Goal: Task Accomplishment & Management: Use online tool/utility

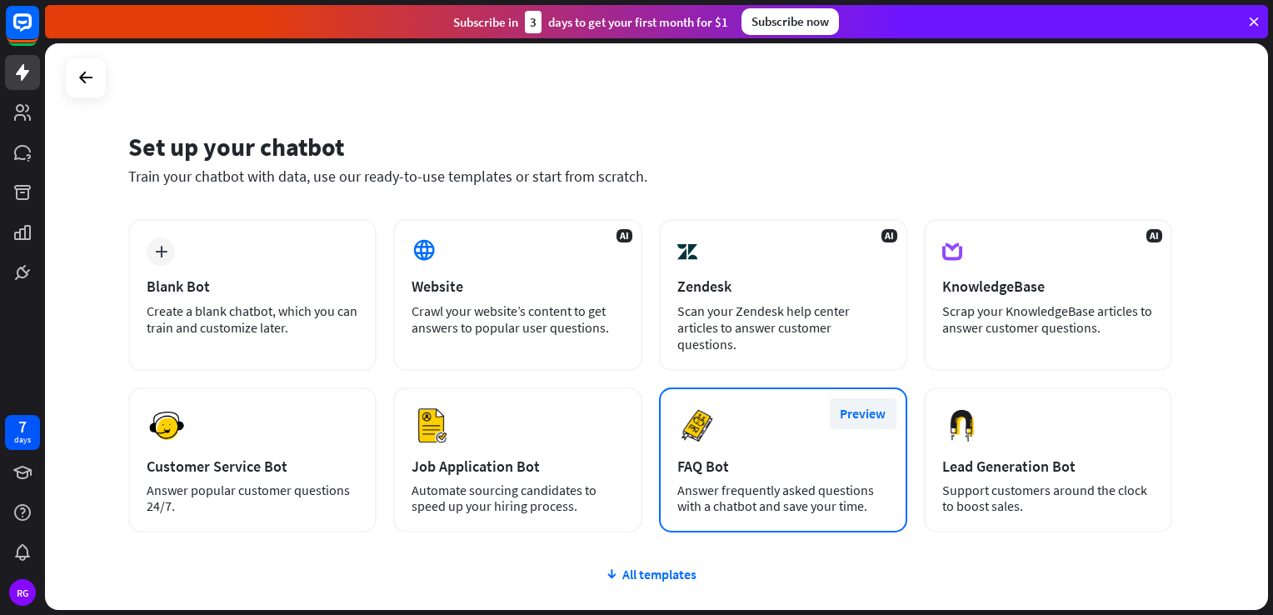
drag, startPoint x: 1197, startPoint y: 0, endPoint x: 882, endPoint y: 414, distance: 520.4
click at [882, 414] on div "Preview FAQ Bot [PERSON_NAME] frequently asked questions with a chatbot and sav…" at bounding box center [783, 460] width 248 height 145
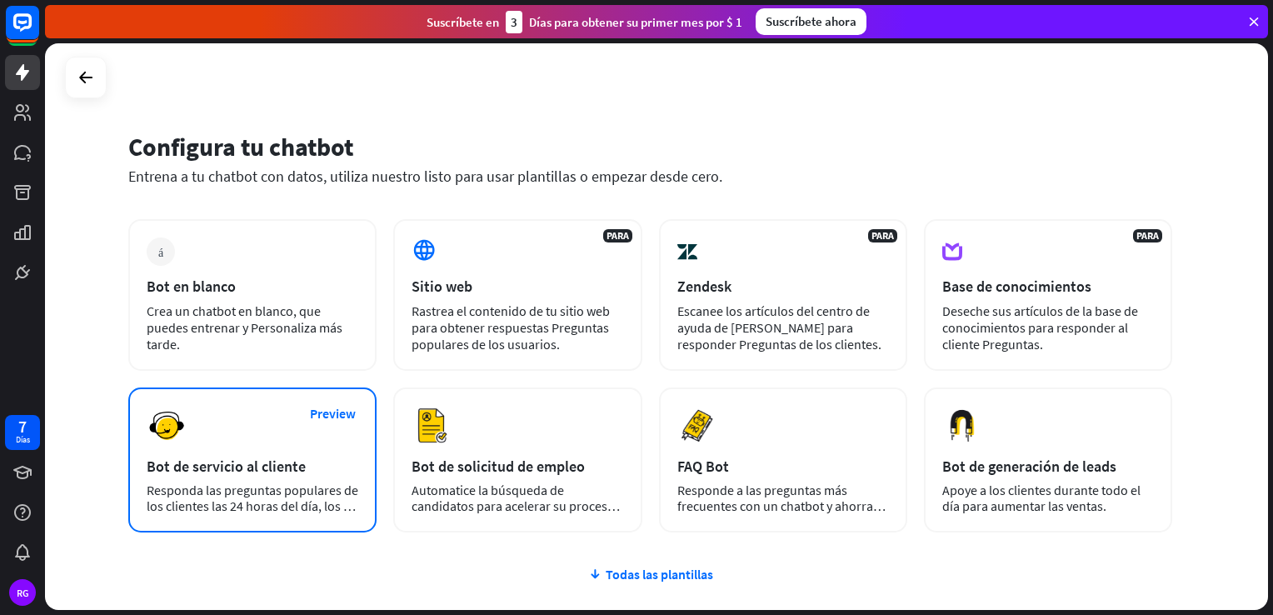
click at [290, 475] on div "Preview Bot de servicio al cliente Responda las preguntas populares de los clie…" at bounding box center [252, 460] width 248 height 145
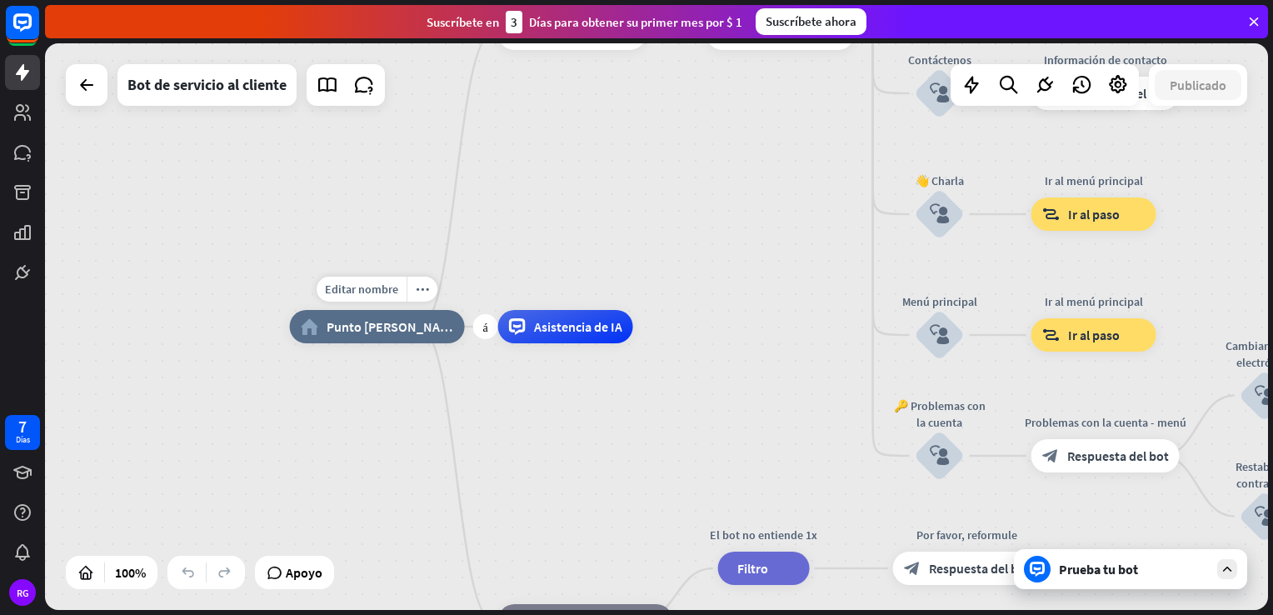
click at [385, 334] on span "Punto [PERSON_NAME]" at bounding box center [391, 326] width 128 height 17
click at [367, 291] on span "Editar nombre" at bounding box center [361, 289] width 73 height 15
type input "*"
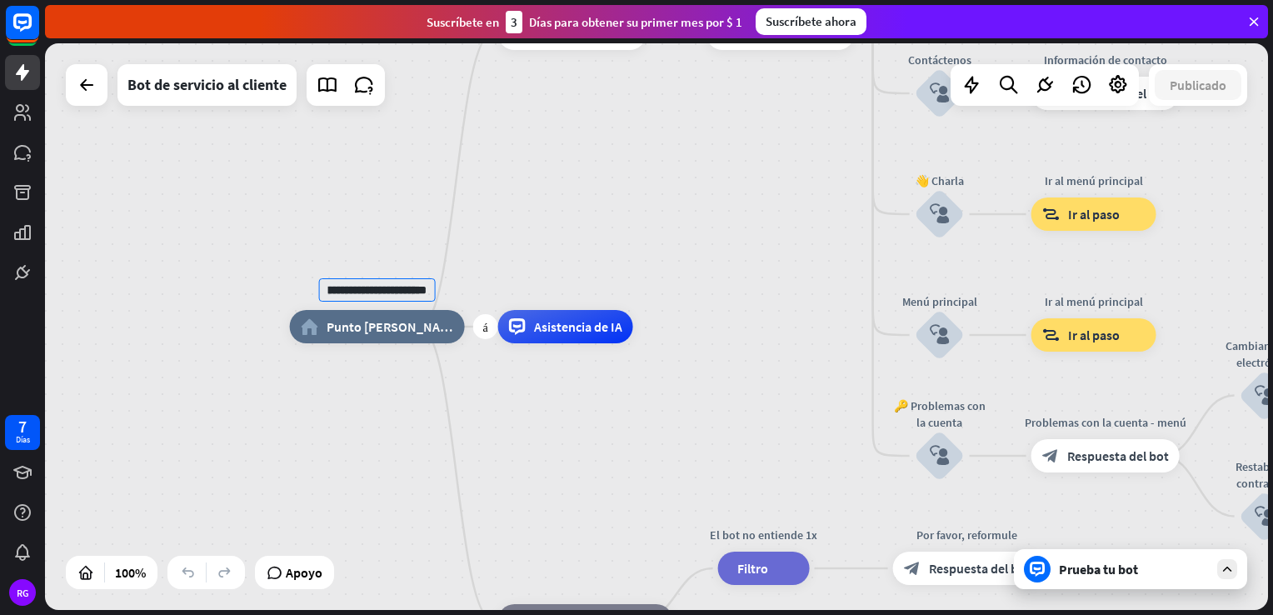
type input "**********"
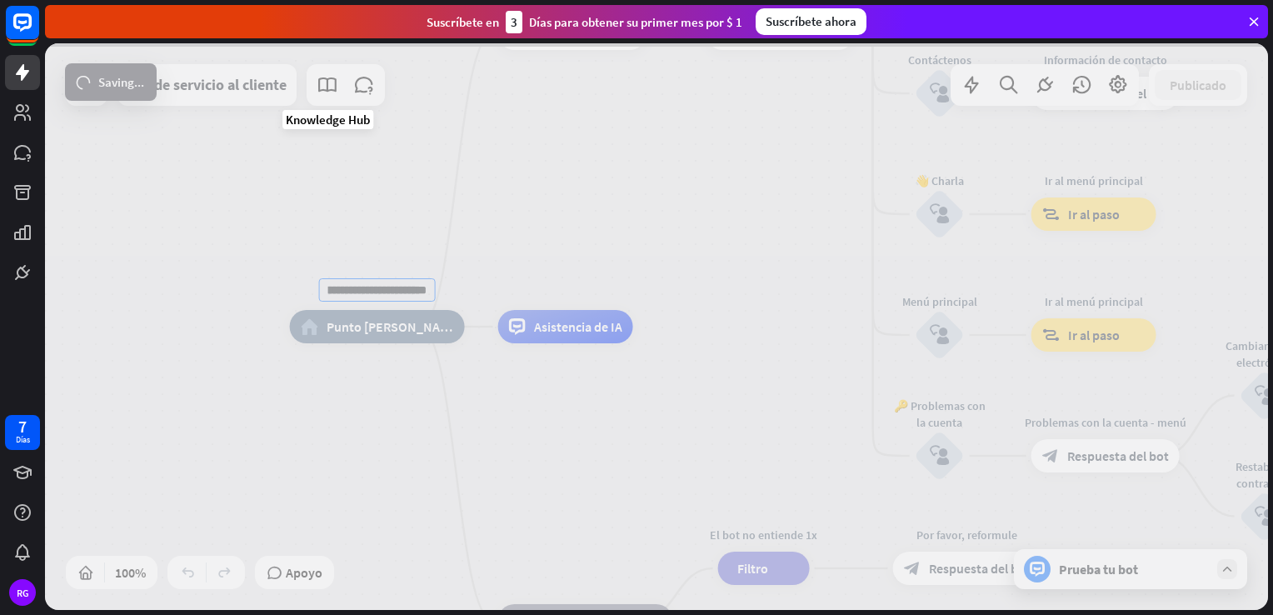
scroll to position [0, 0]
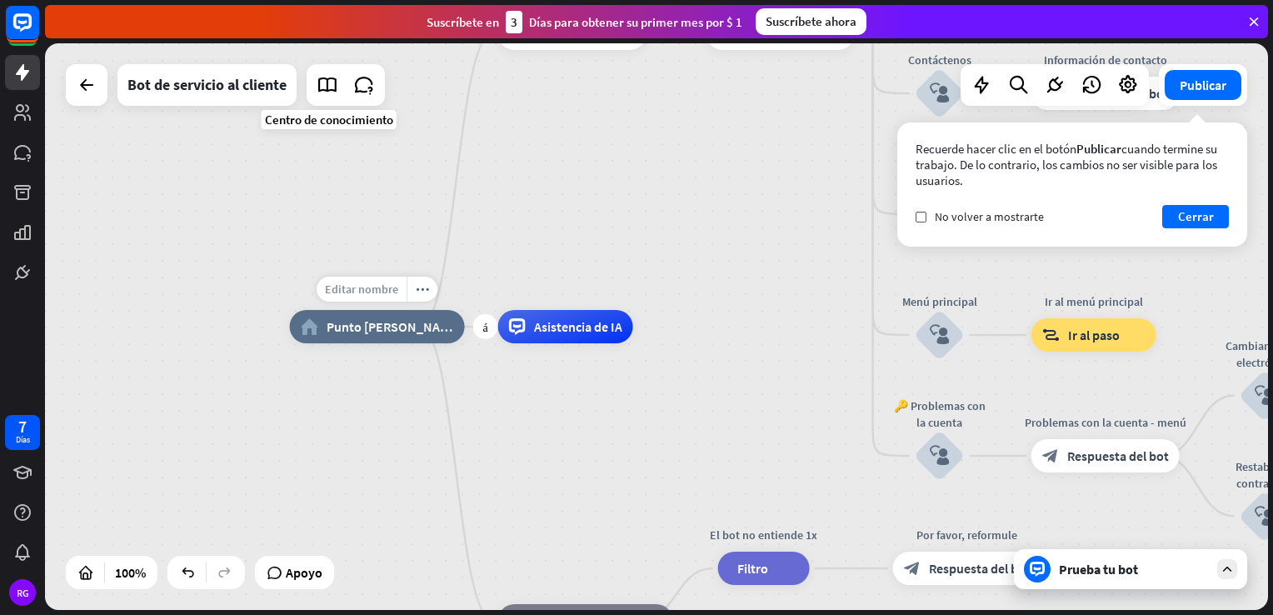
click at [376, 288] on span "Editar nombre" at bounding box center [361, 289] width 73 height 15
click at [766, 428] on div "**********" at bounding box center [901, 610] width 1223 height 567
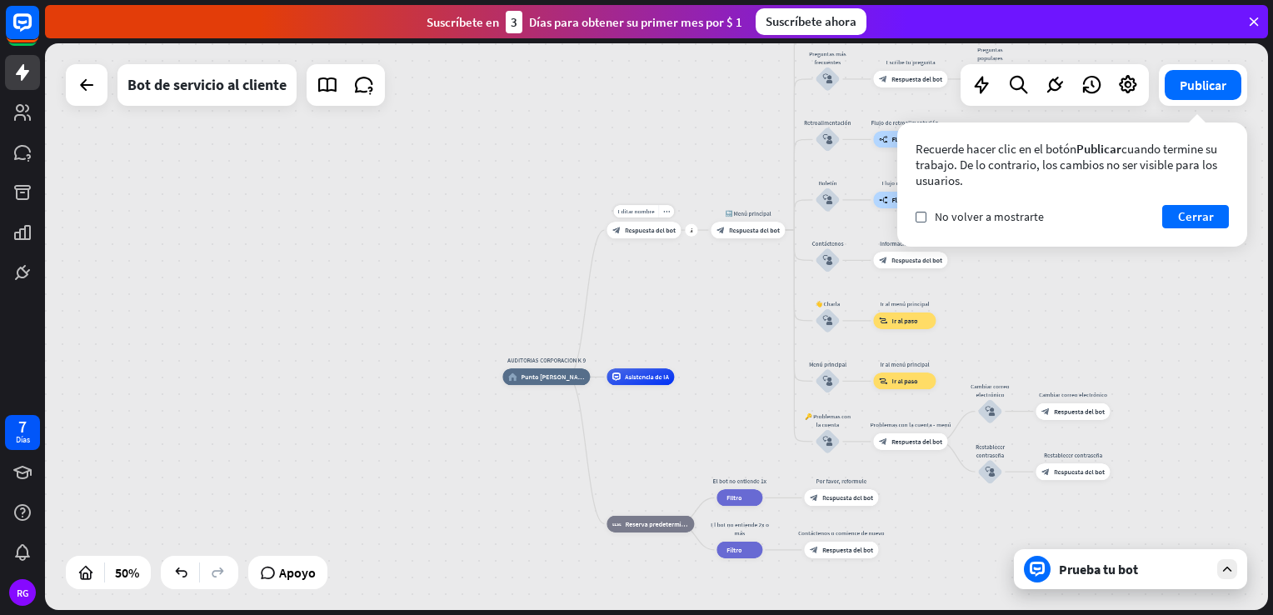
click at [658, 232] on span "Respuesta del bot" at bounding box center [650, 230] width 51 height 8
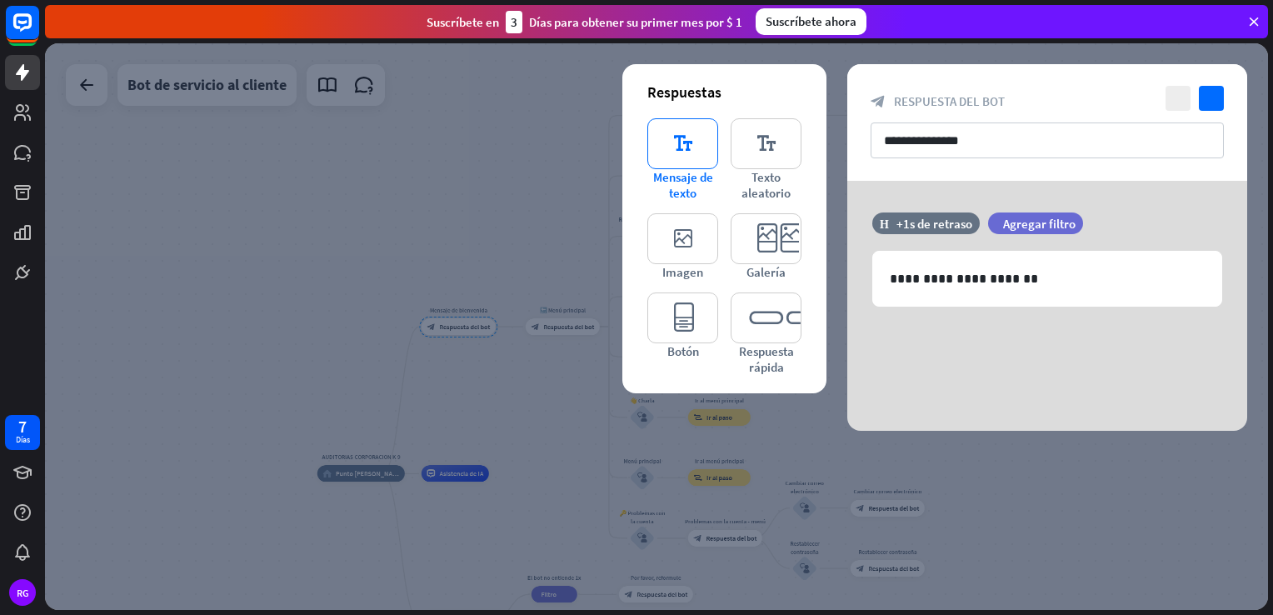
click at [693, 145] on icon "editor_text" at bounding box center [683, 143] width 71 height 51
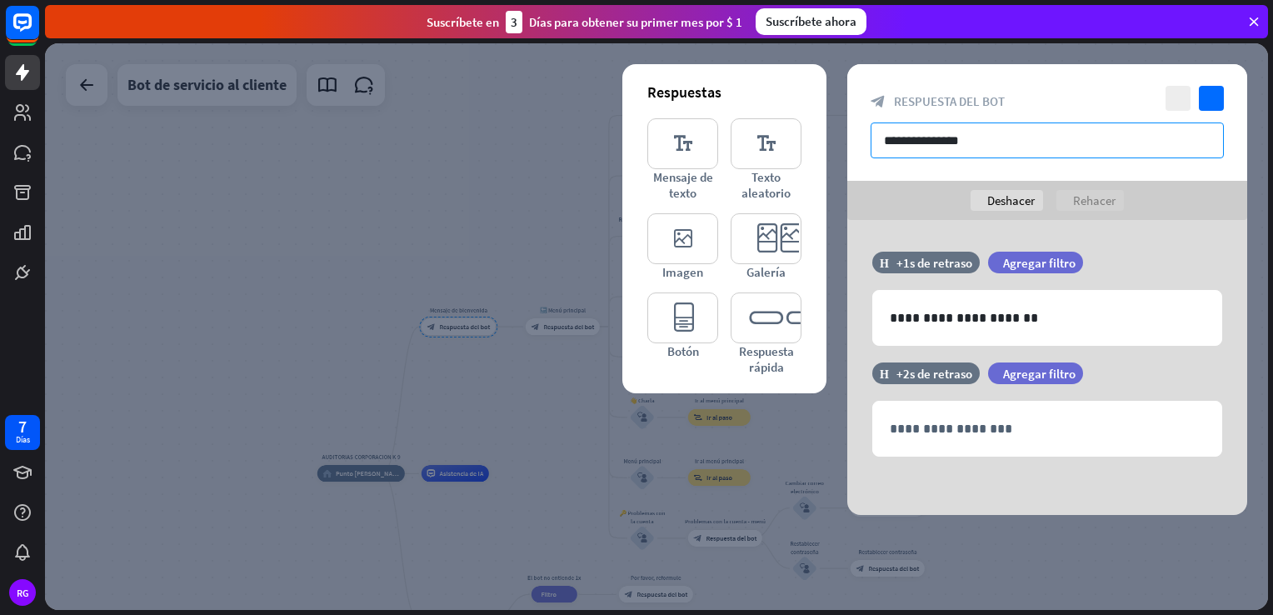
click at [1007, 145] on input "**********" at bounding box center [1047, 141] width 353 height 36
type input "*"
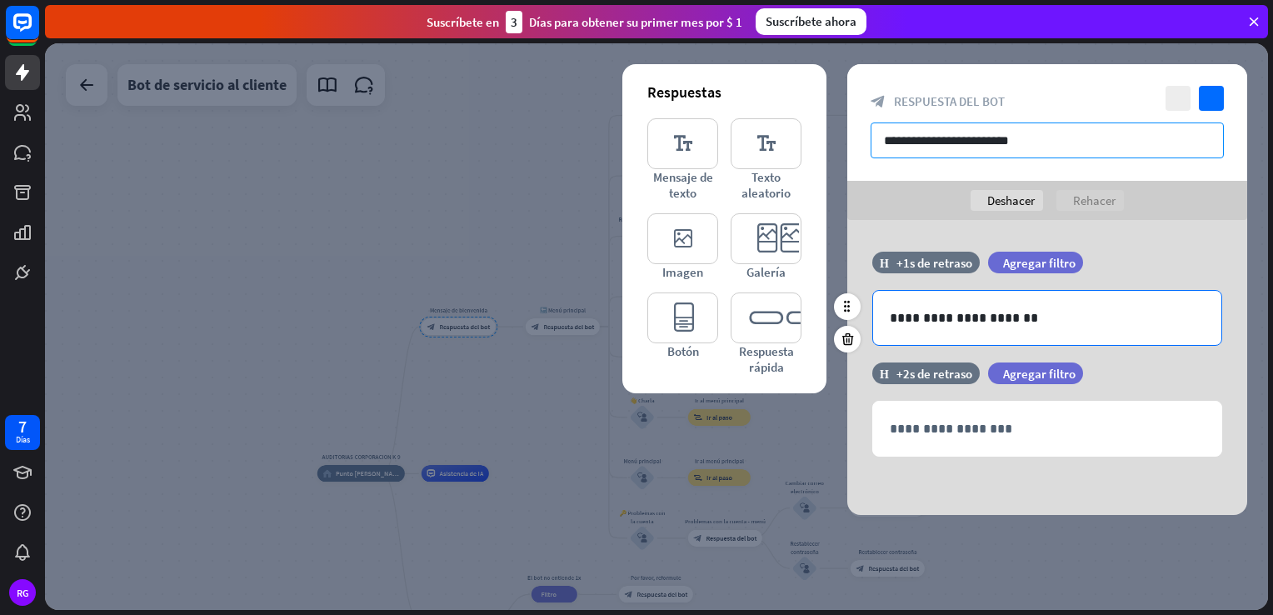
type input "**********"
click at [1021, 319] on p "**********" at bounding box center [1047, 318] width 315 height 21
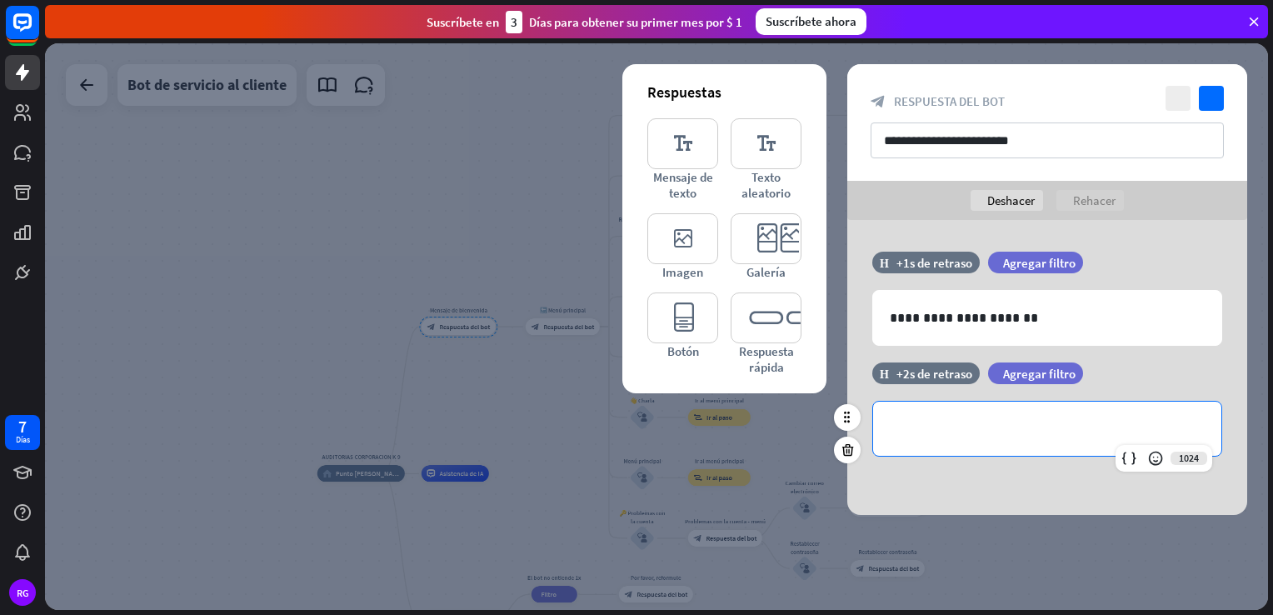
click at [1018, 429] on p "**********" at bounding box center [1047, 428] width 315 height 21
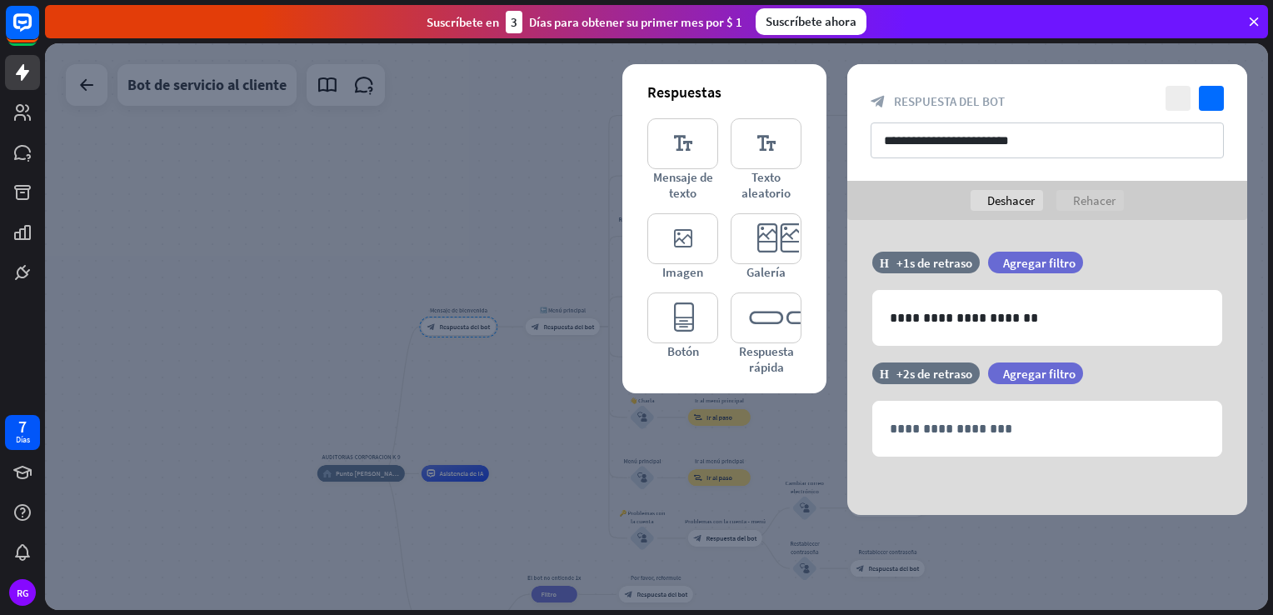
drag, startPoint x: 493, startPoint y: 211, endPoint x: 990, endPoint y: 558, distance: 605.7
click at [990, 558] on div at bounding box center [656, 326] width 1223 height 567
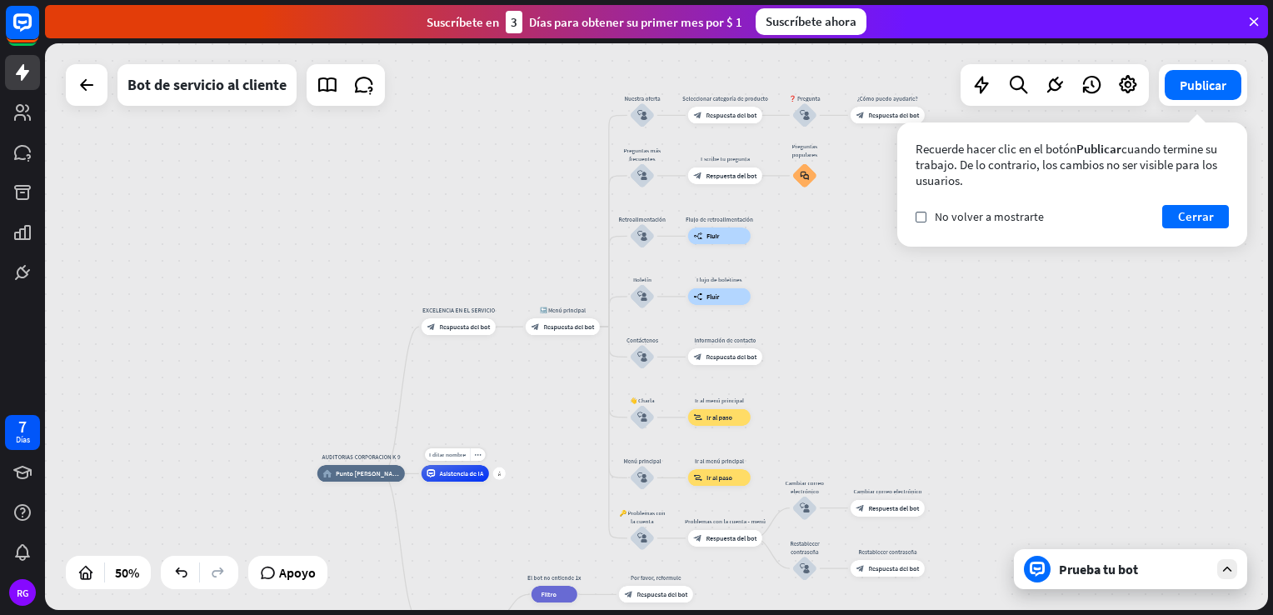
click at [475, 482] on div "Editar nombre more_horiz más Asistencia de IA" at bounding box center [456, 473] width 68 height 17
click at [489, 483] on div "Editar nombre more_horiz más Asistencia de IA" at bounding box center [456, 475] width 68 height 17
click at [463, 483] on div "Editar nombre more_horiz más Asistencia de IA" at bounding box center [456, 475] width 68 height 17
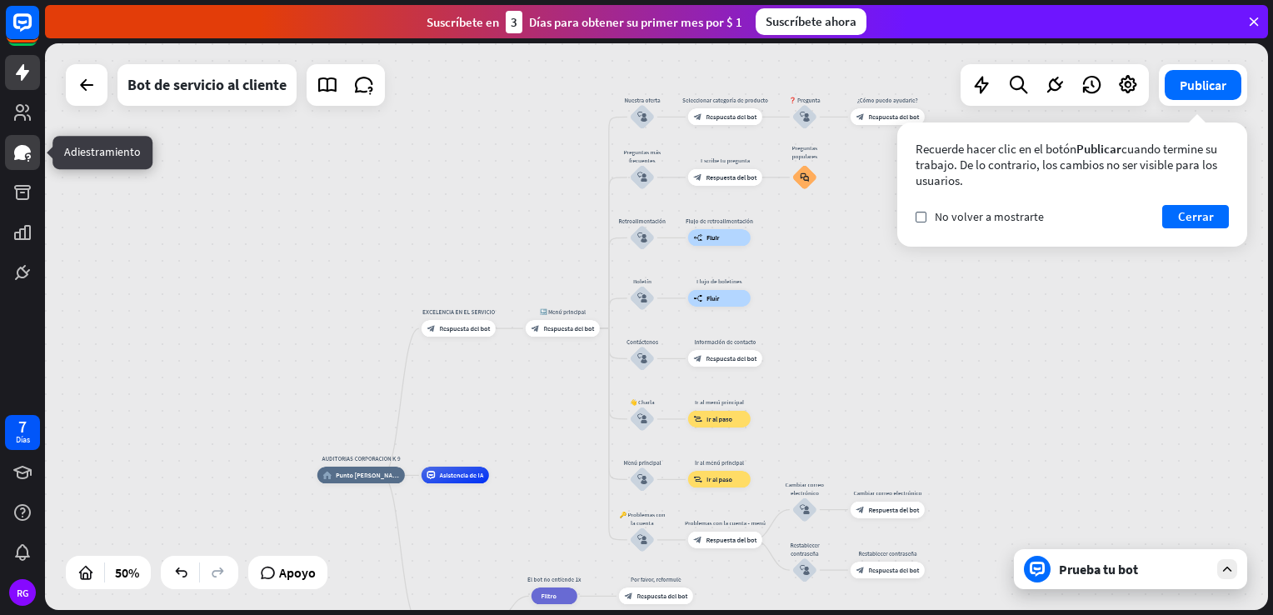
click at [19, 164] on link at bounding box center [22, 152] width 35 height 35
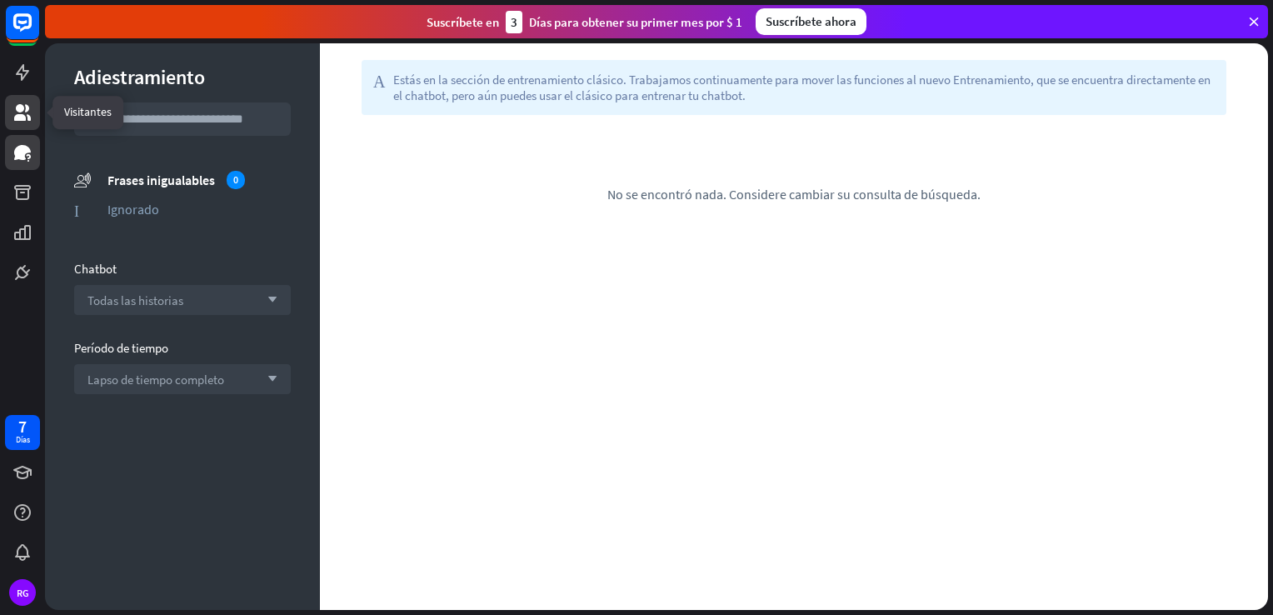
click at [18, 106] on icon at bounding box center [22, 112] width 17 height 17
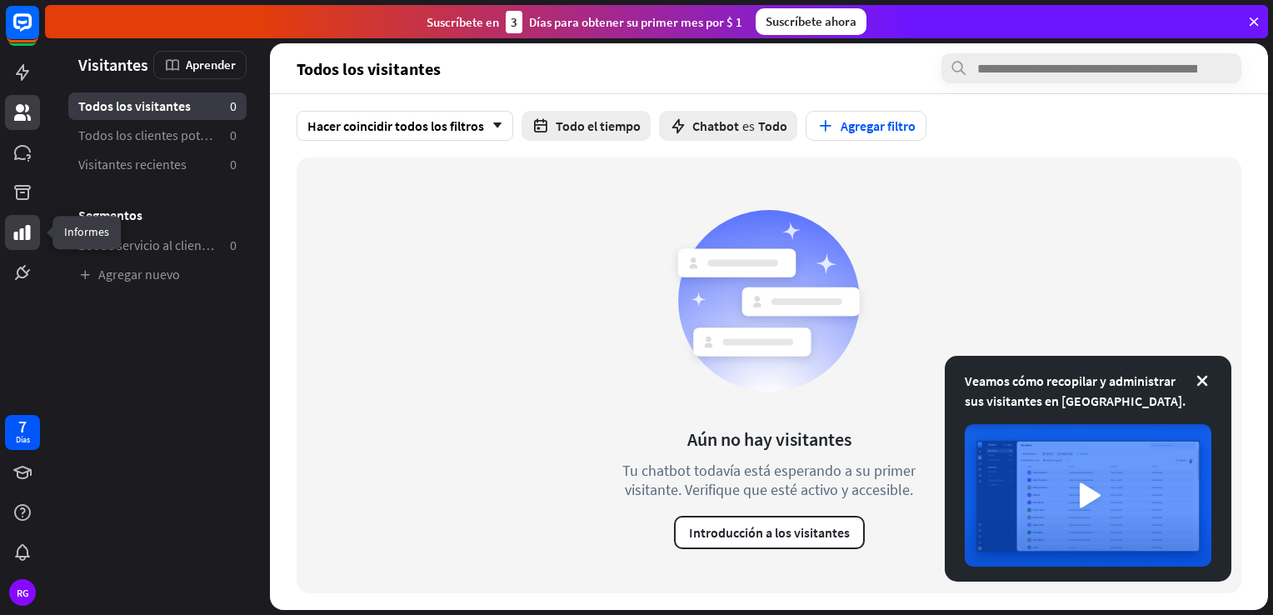
click at [31, 241] on icon at bounding box center [23, 233] width 20 height 20
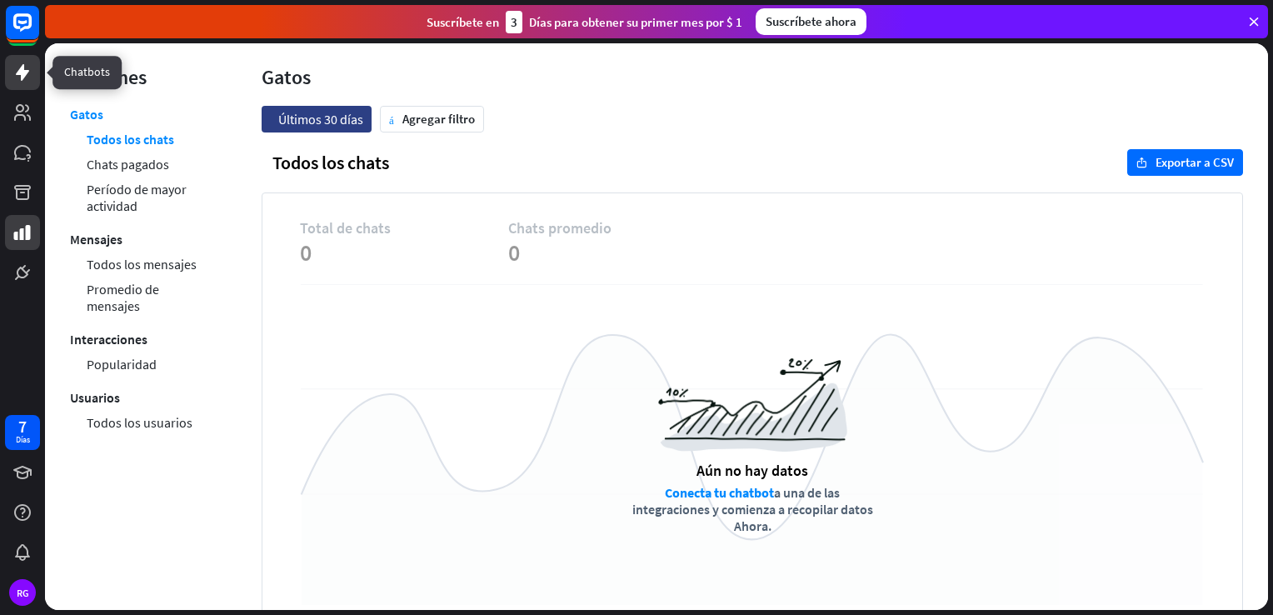
click at [23, 78] on icon at bounding box center [22, 72] width 13 height 17
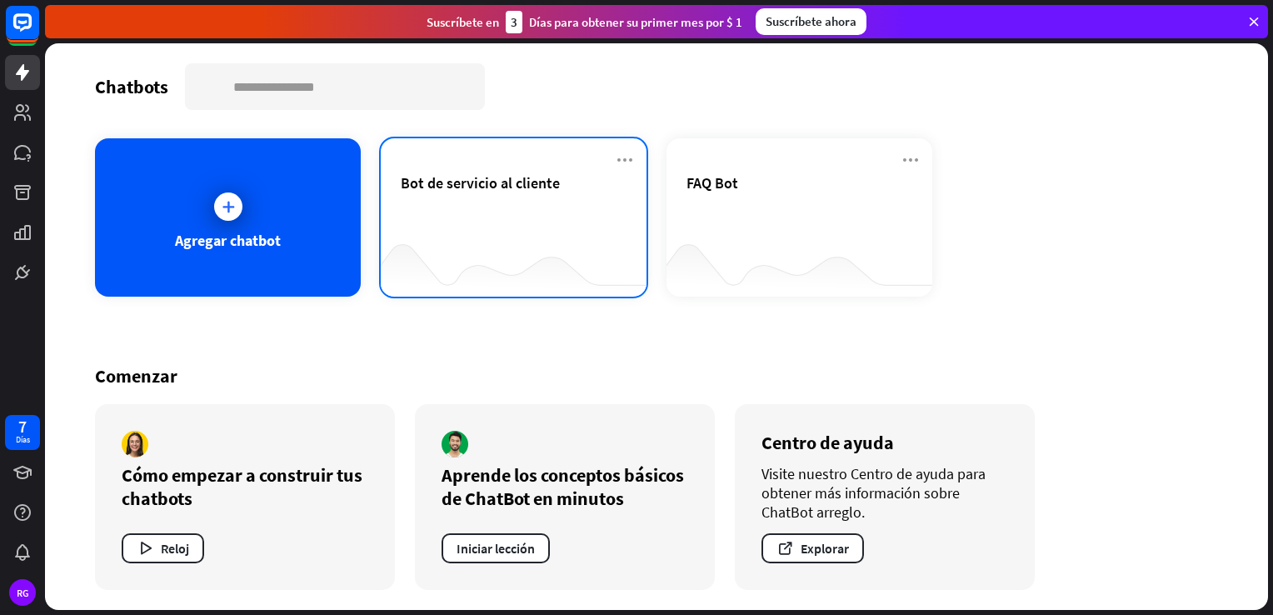
click at [503, 206] on div "Bot de servicio al cliente" at bounding box center [514, 202] width 226 height 58
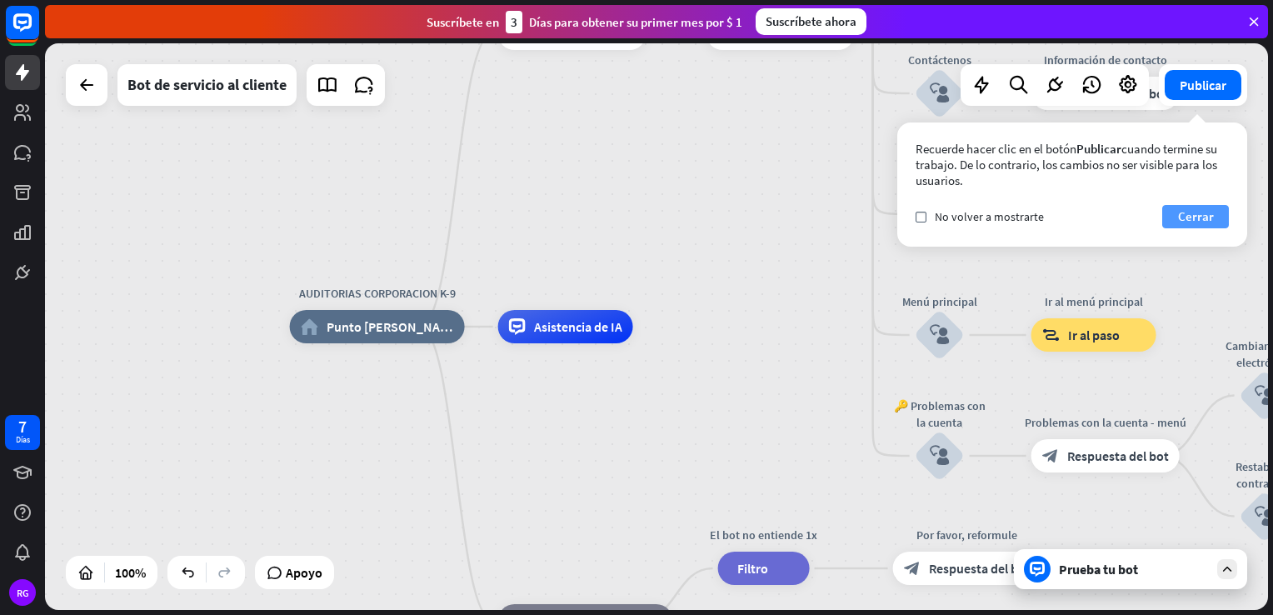
click at [1184, 207] on font "Cerrar" at bounding box center [1196, 216] width 36 height 23
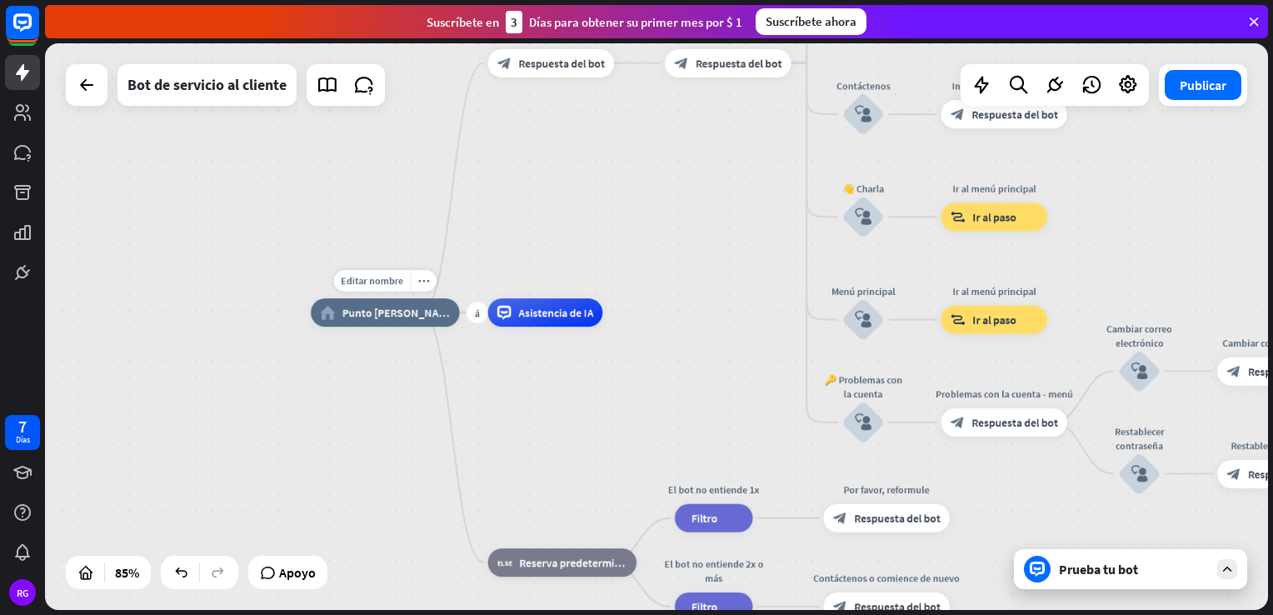
click at [397, 318] on span "Punto [PERSON_NAME]" at bounding box center [396, 313] width 108 height 14
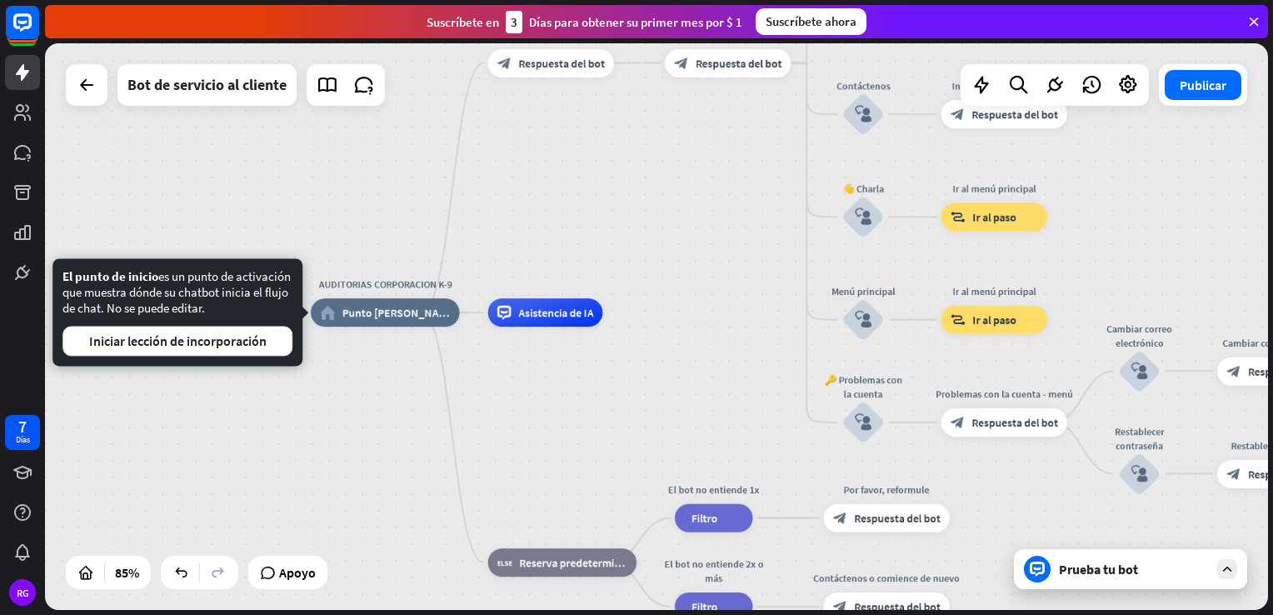
click at [487, 257] on div "AUDITORIAS CORPORACION K-9 home_2 Punto [PERSON_NAME] EXCELENCIA EN EL SERVICIO…" at bounding box center [656, 326] width 1223 height 567
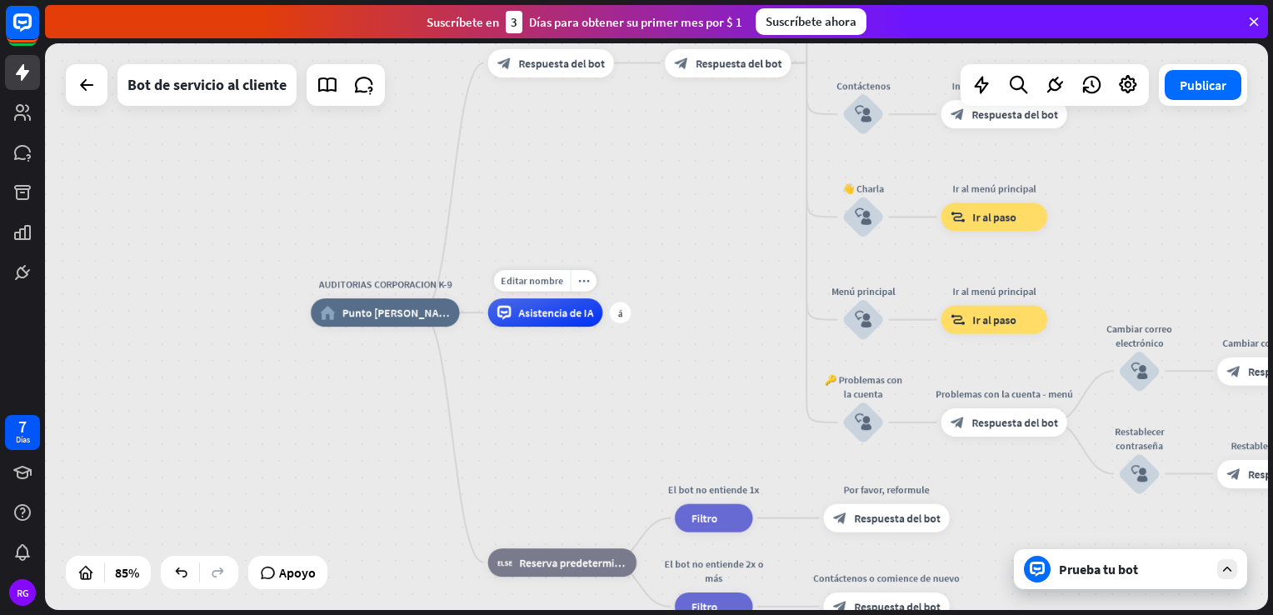
click at [516, 321] on div "Asistencia de IA" at bounding box center [545, 312] width 115 height 28
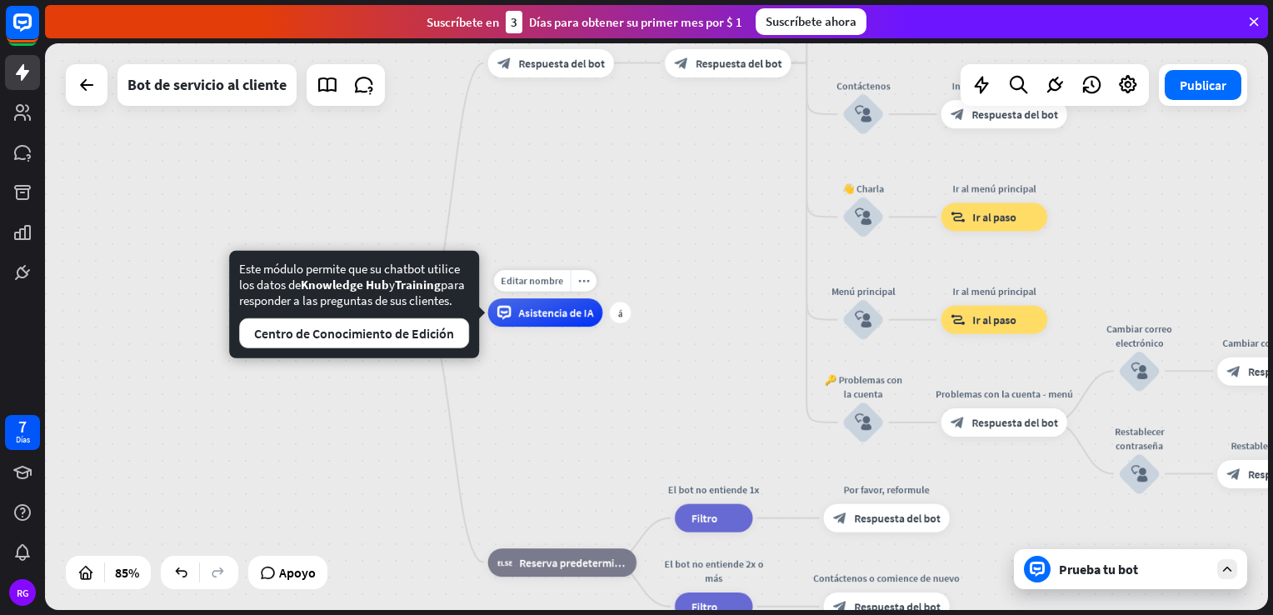
click at [519, 318] on span "Asistencia de IA" at bounding box center [555, 313] width 75 height 14
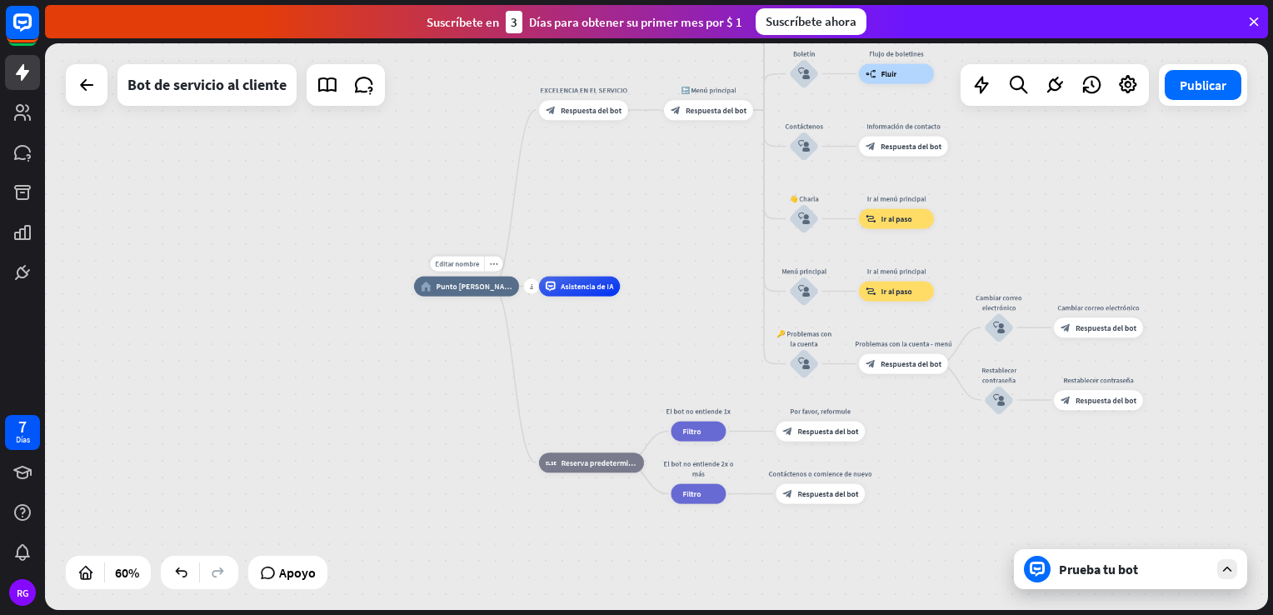
drag, startPoint x: 468, startPoint y: 263, endPoint x: 468, endPoint y: 251, distance: 12.5
click at [468, 263] on span "Editar nombre" at bounding box center [457, 263] width 44 height 9
type input "*"
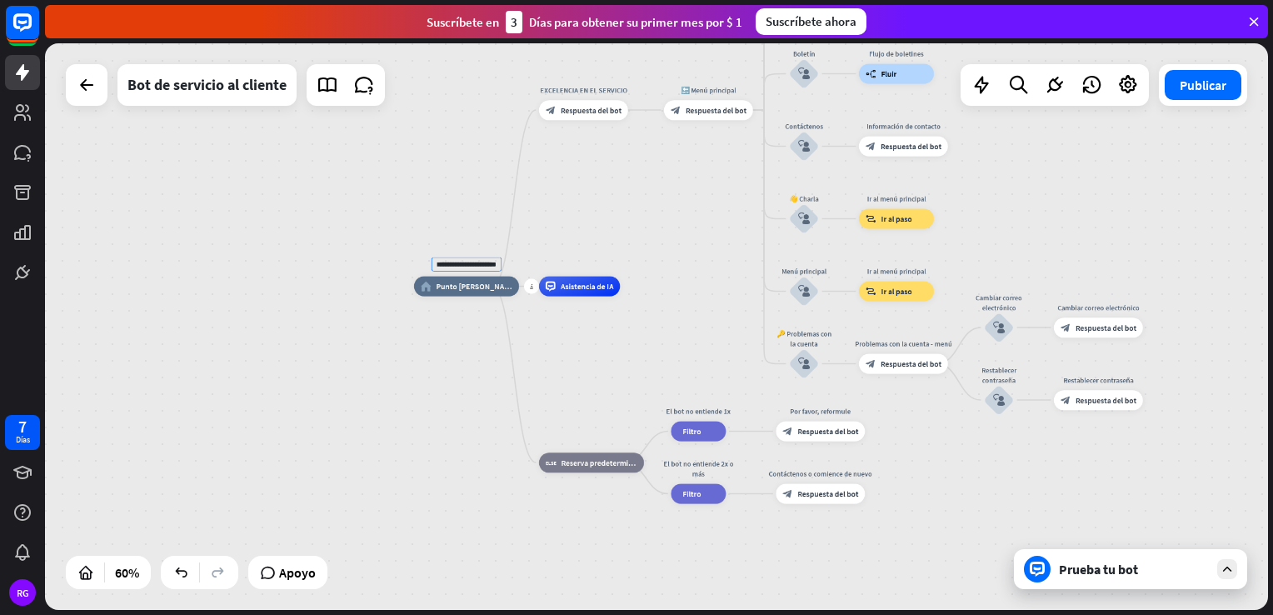
type input "**********"
click at [589, 292] on div "Asistencia de IA" at bounding box center [579, 287] width 81 height 20
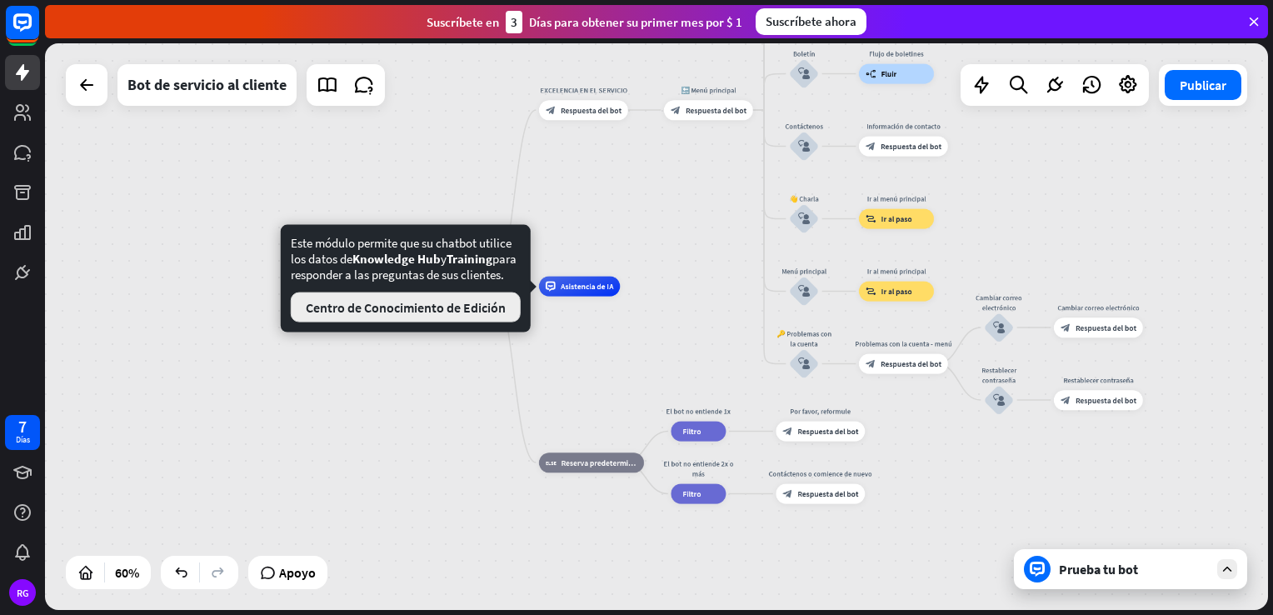
click at [476, 316] on font "Centro de Conocimiento de Edición" at bounding box center [406, 307] width 200 height 17
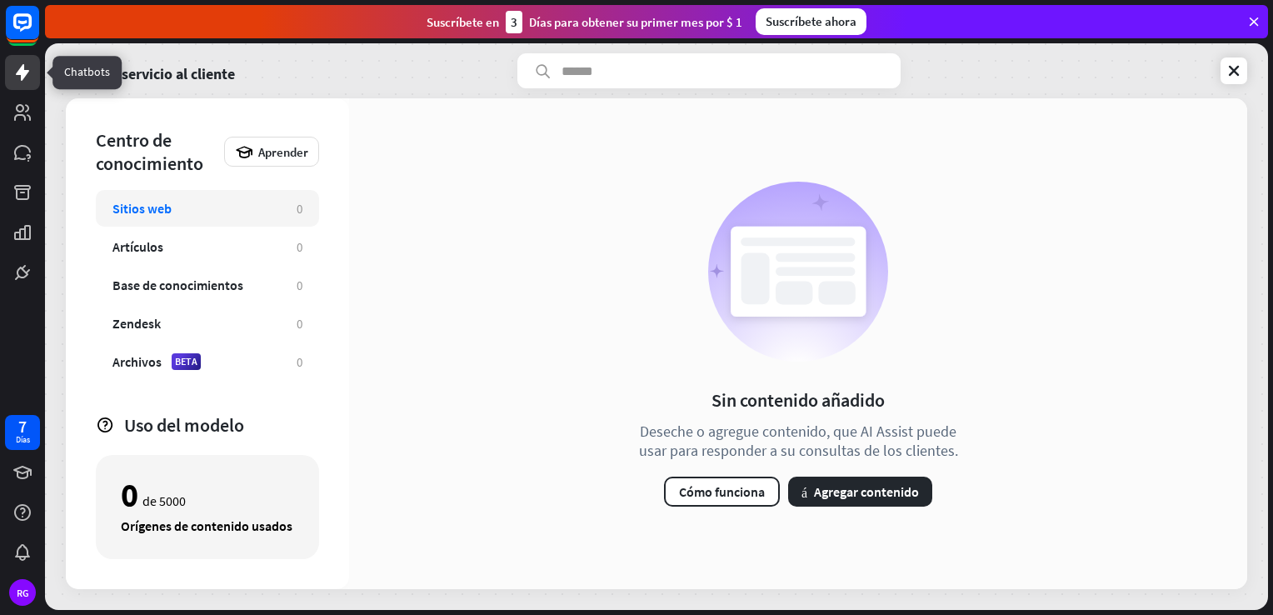
click at [23, 78] on icon at bounding box center [22, 72] width 13 height 17
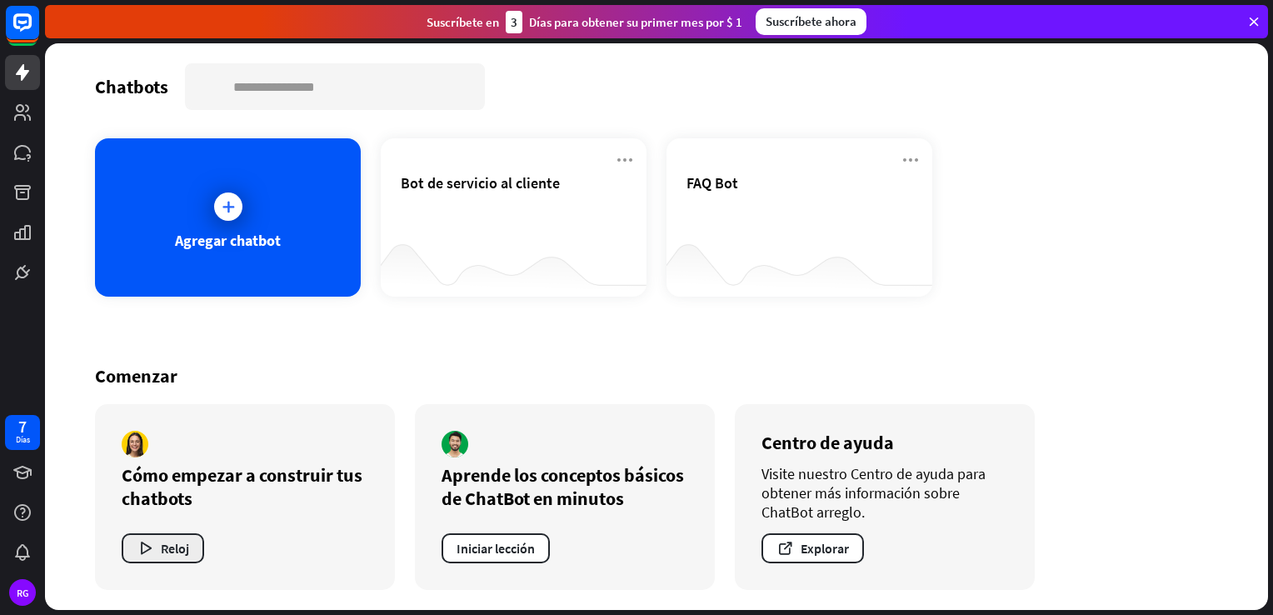
click at [161, 542] on font "Reloj" at bounding box center [175, 548] width 28 height 17
click at [1083, 361] on div "cerrar" at bounding box center [636, 307] width 1273 height 615
drag, startPoint x: 224, startPoint y: 198, endPoint x: 224, endPoint y: 216, distance: 17.5
click at [224, 216] on div at bounding box center [228, 207] width 28 height 28
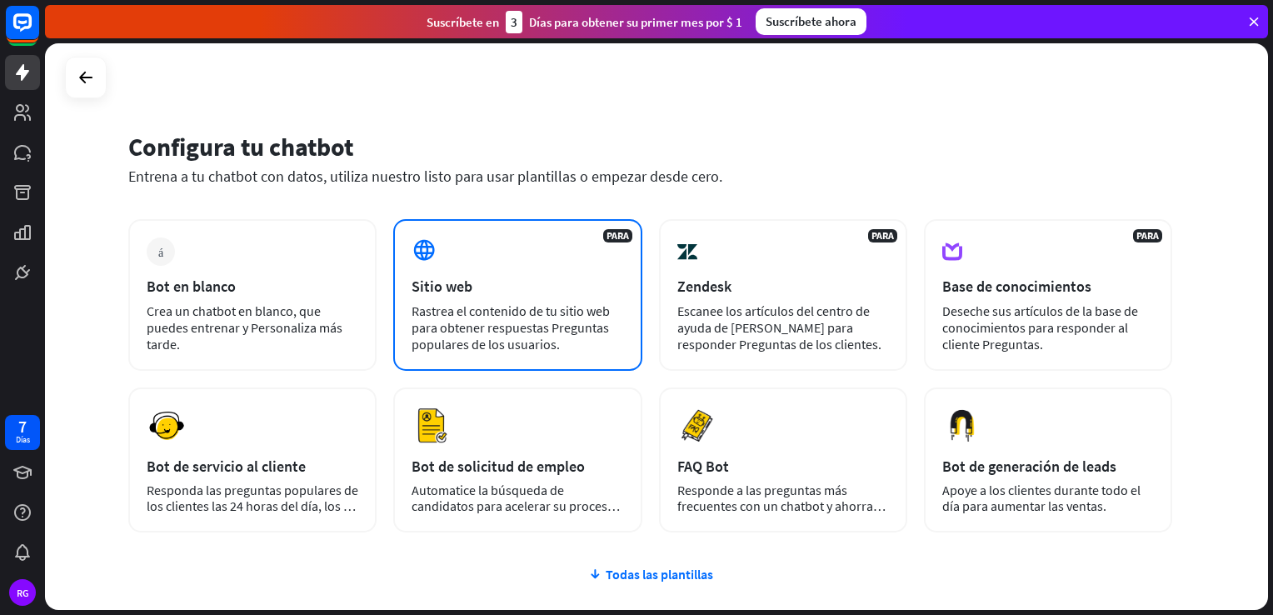
click at [513, 299] on div "PARA Sitio web Rastrea el contenido de tu sitio web para obtener respuestas Pre…" at bounding box center [517, 295] width 248 height 152
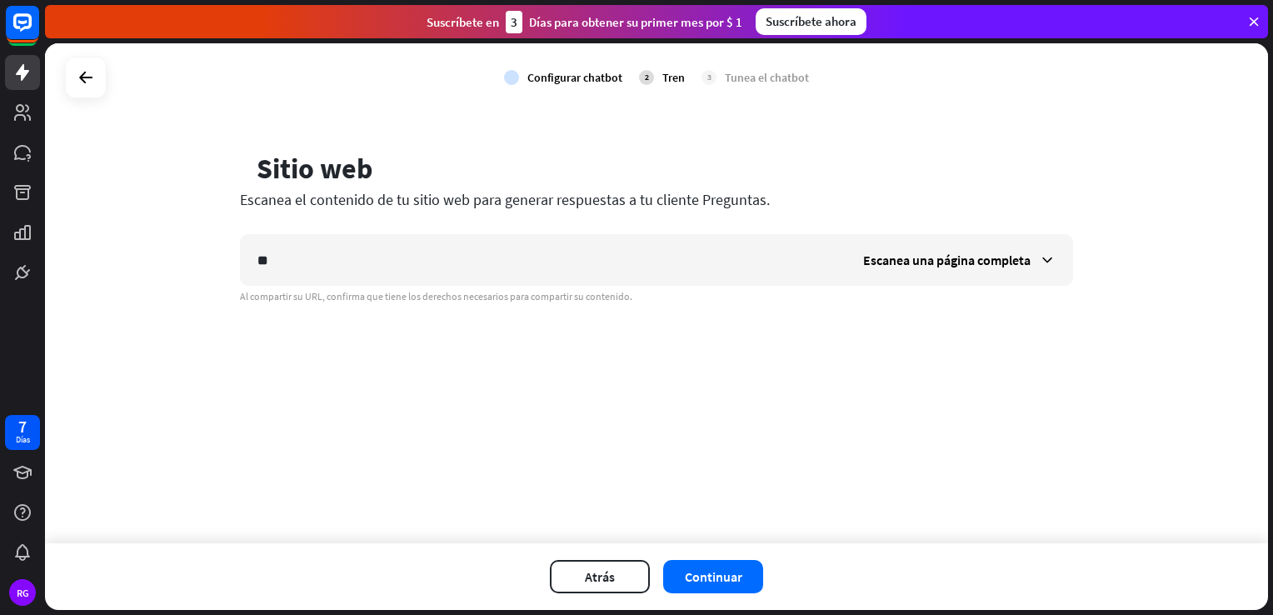
type input "*"
type input "**********"
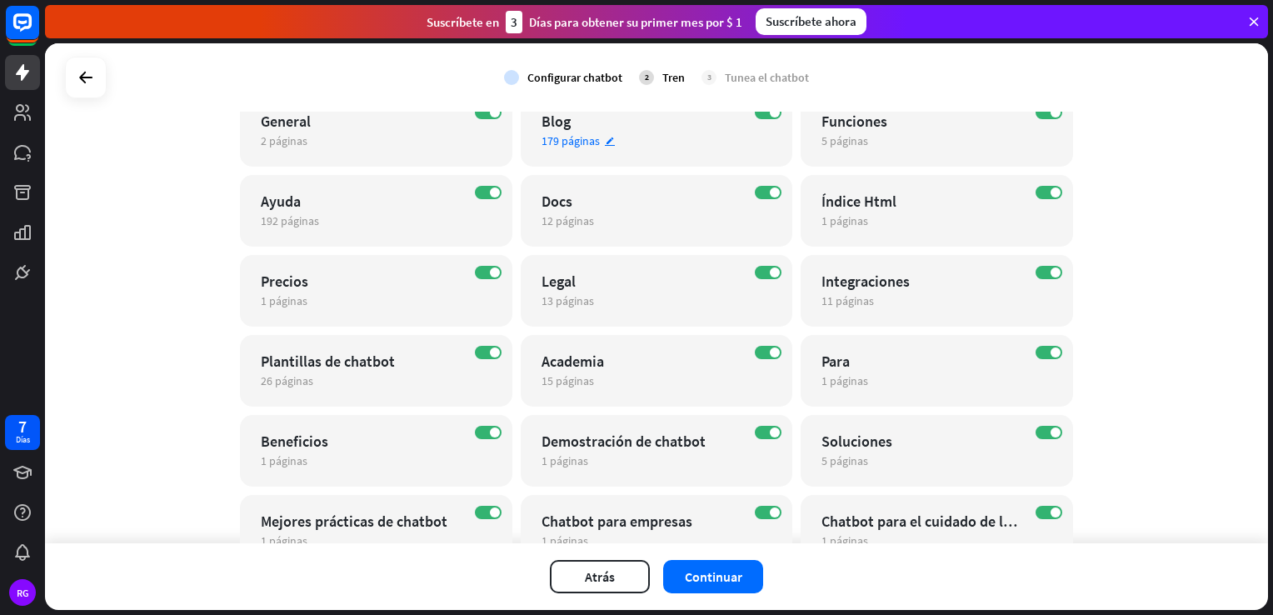
scroll to position [250, 0]
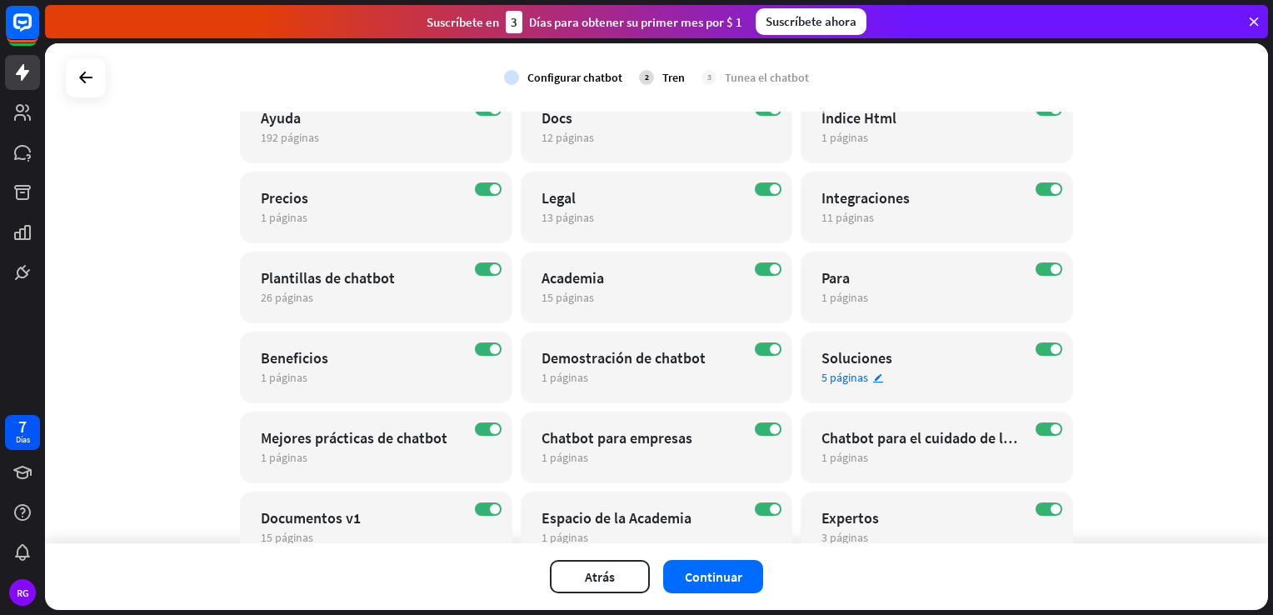
click at [885, 360] on div "Soluciones" at bounding box center [923, 357] width 202 height 19
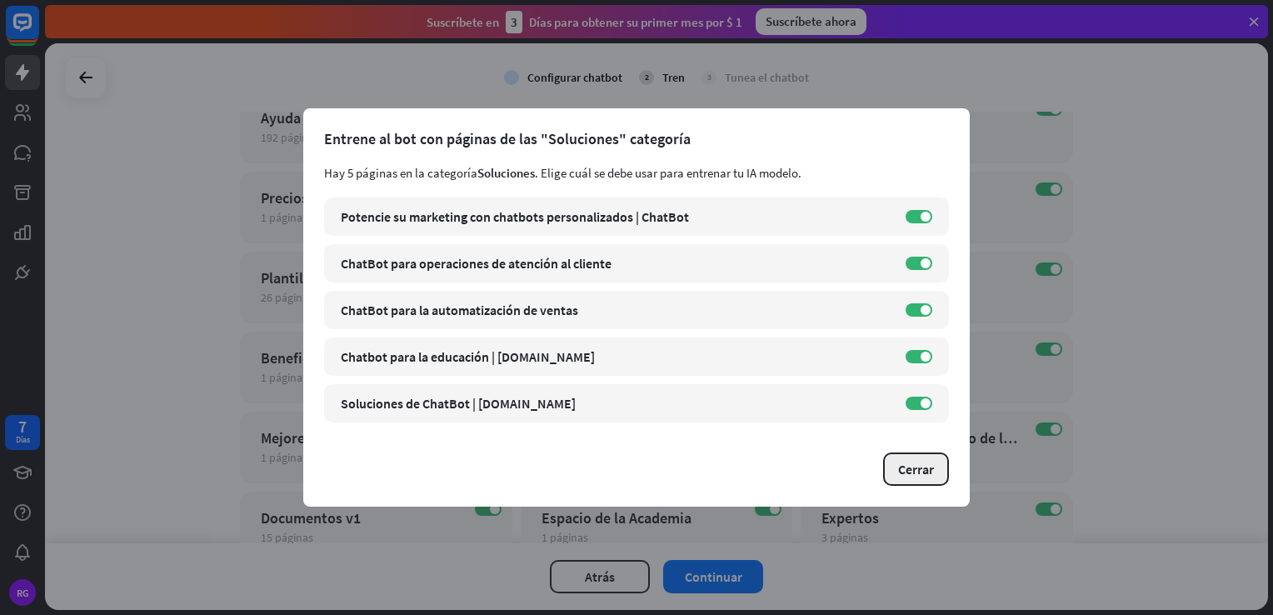
click at [916, 478] on button "Cerrar" at bounding box center [916, 469] width 66 height 33
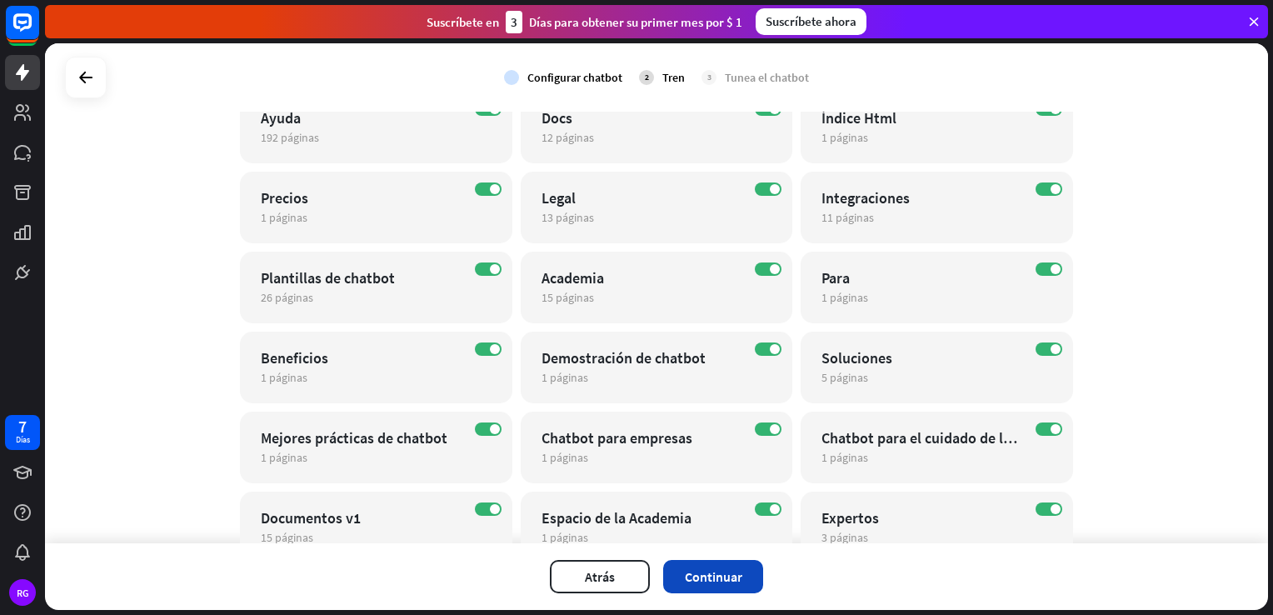
click at [725, 575] on font "Continuar" at bounding box center [714, 576] width 58 height 17
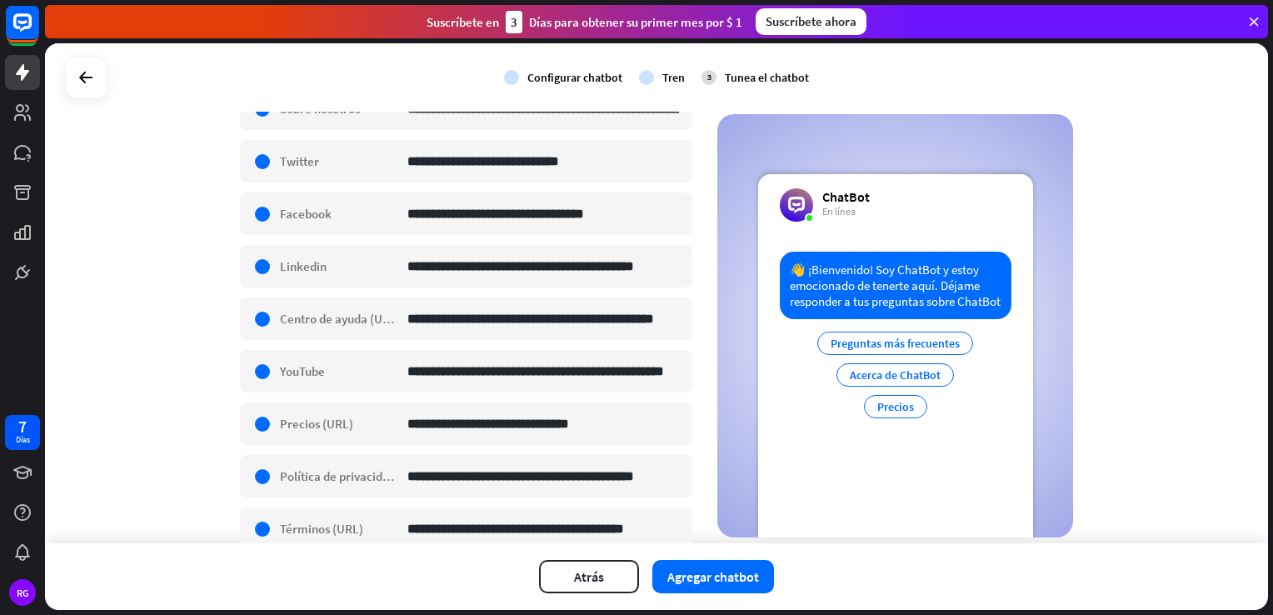
scroll to position [417, 0]
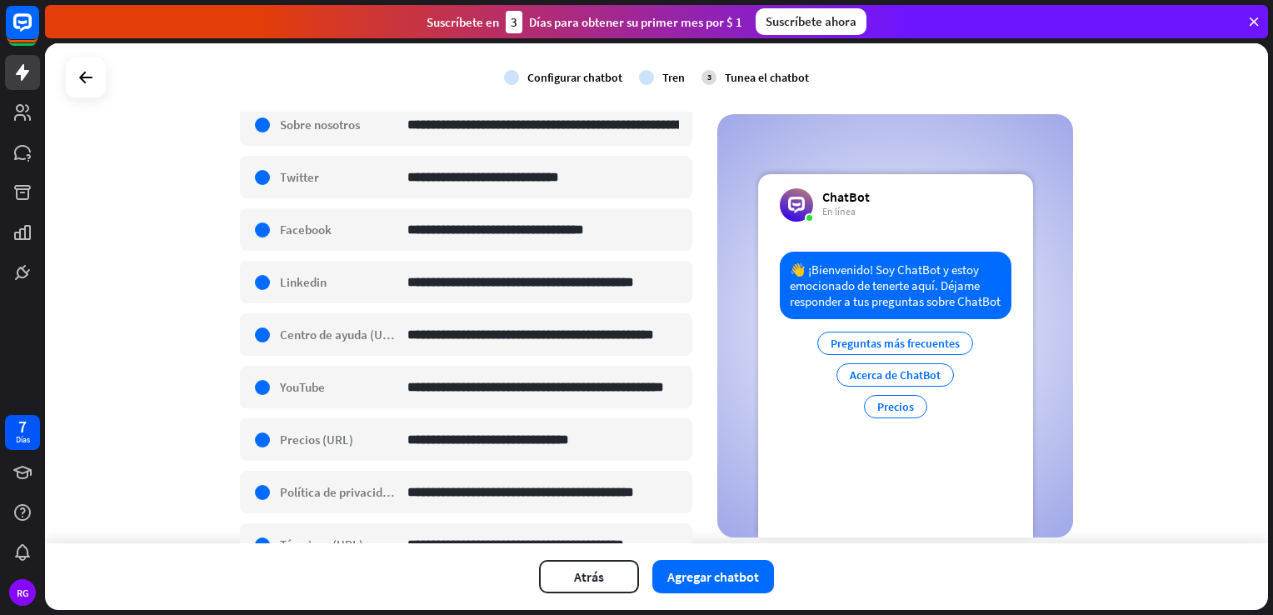
click at [846, 355] on div "Preguntas más frecuentes" at bounding box center [896, 343] width 156 height 23
click at [870, 355] on div "Preguntas más frecuentes" at bounding box center [896, 343] width 156 height 23
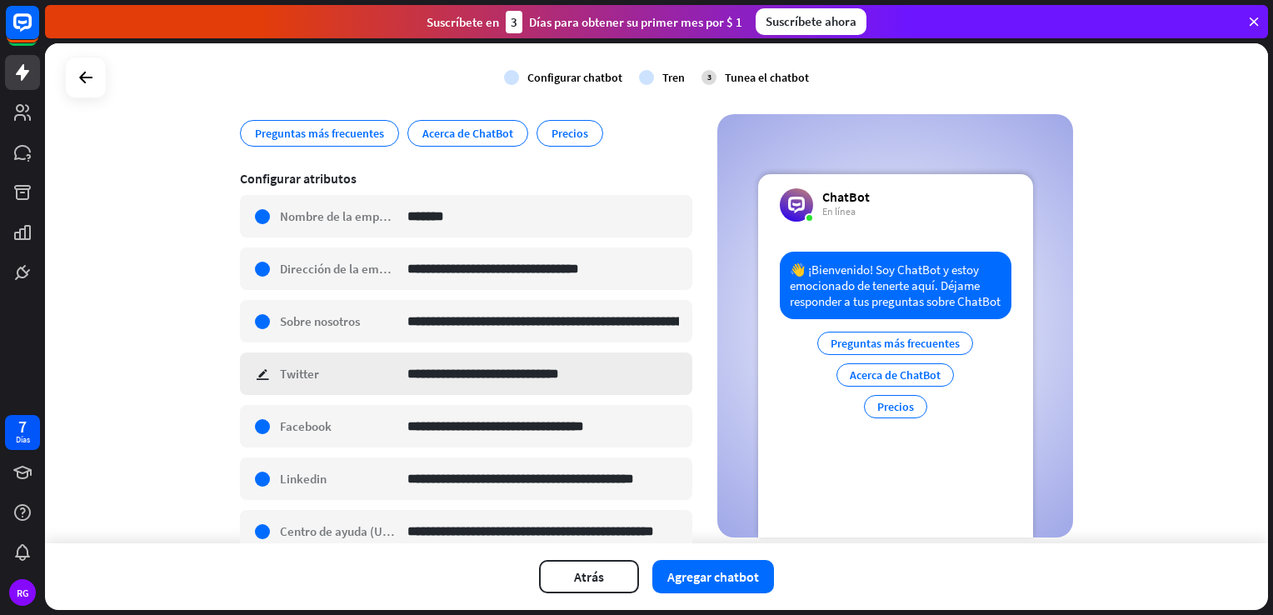
scroll to position [0, 0]
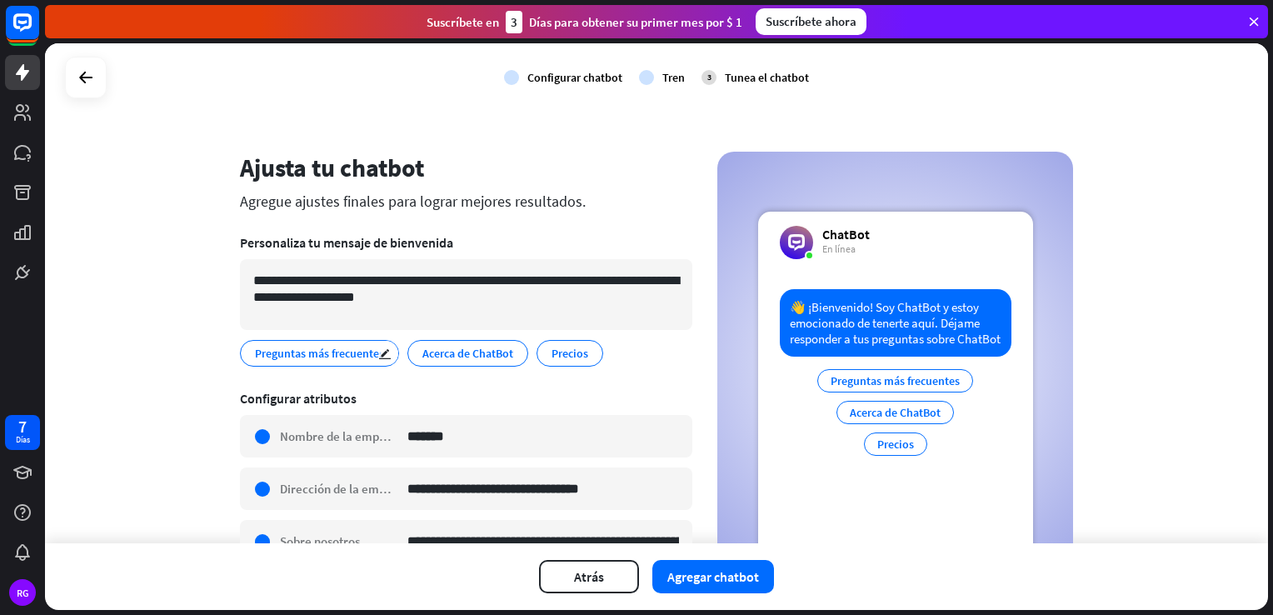
click at [349, 346] on span "Preguntas más frecuentes" at bounding box center [319, 353] width 133 height 18
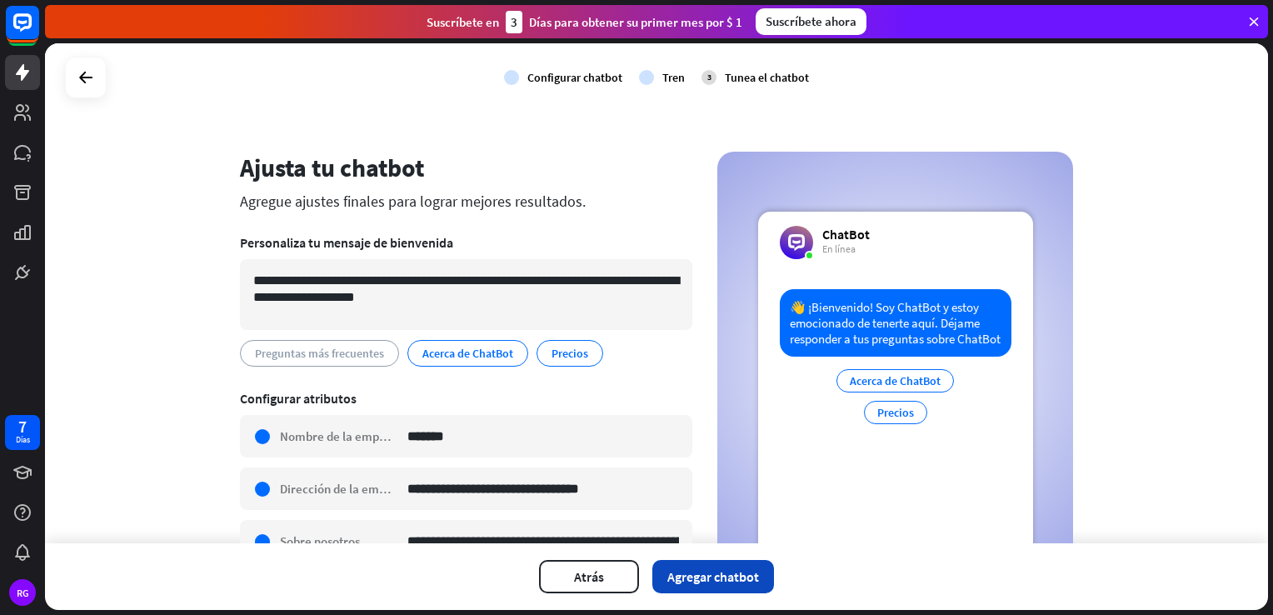
click at [706, 572] on font "Agregar chatbot" at bounding box center [714, 576] width 92 height 17
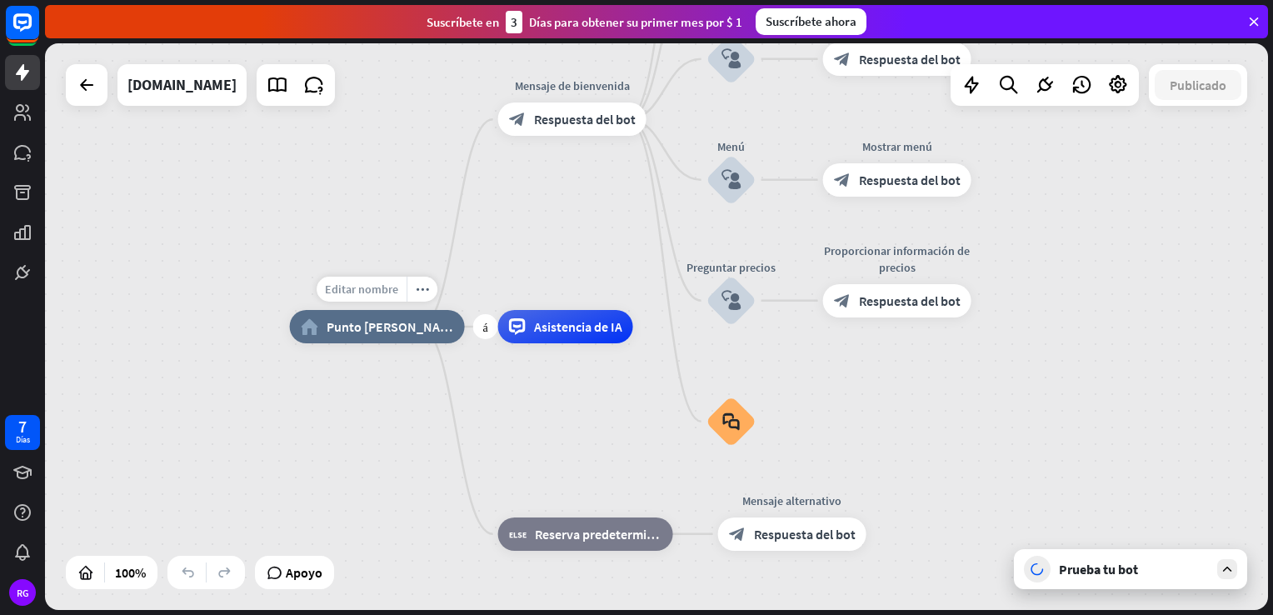
click at [378, 297] on div "Editar nombre" at bounding box center [362, 289] width 90 height 25
type input "**********"
click at [544, 337] on div "**********" at bounding box center [656, 326] width 1223 height 567
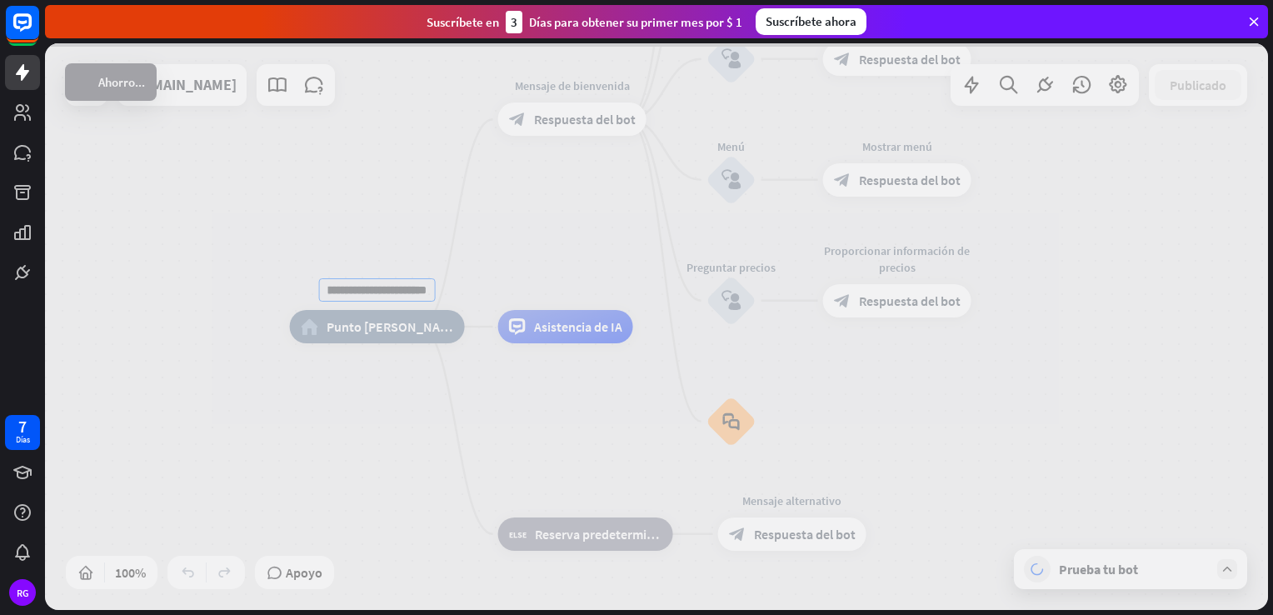
scroll to position [0, 0]
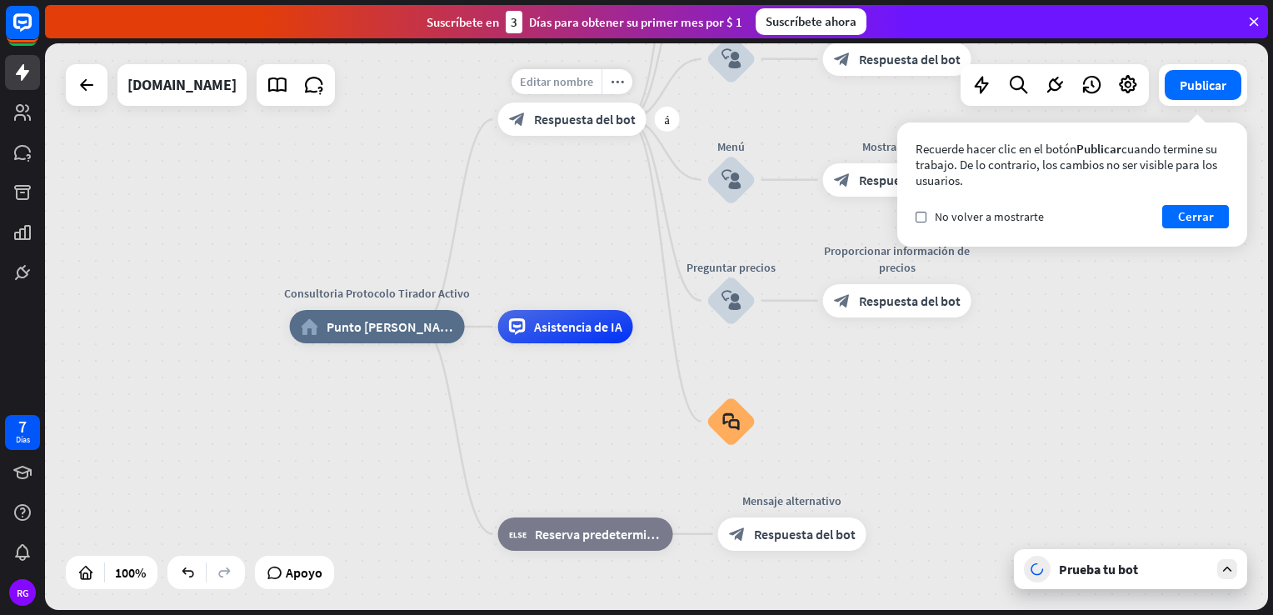
click at [564, 84] on span "Editar nombre" at bounding box center [556, 81] width 73 height 15
type input "*"
type input "**********"
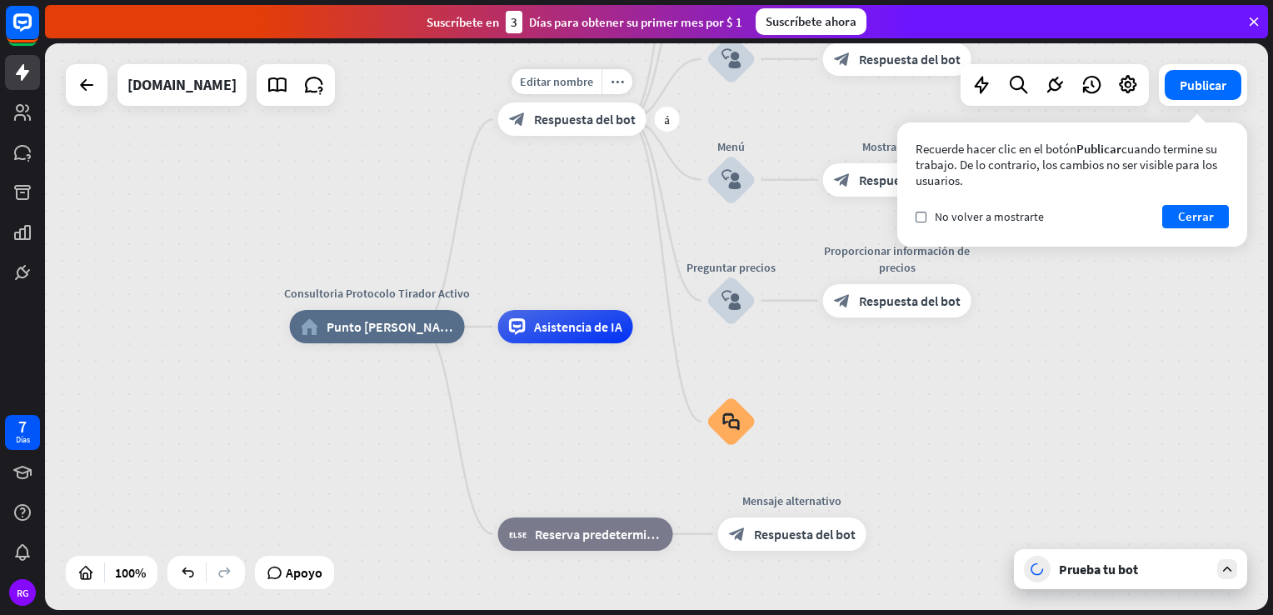
click at [588, 128] on div "block_bot_response Respuesta del bot" at bounding box center [572, 119] width 148 height 33
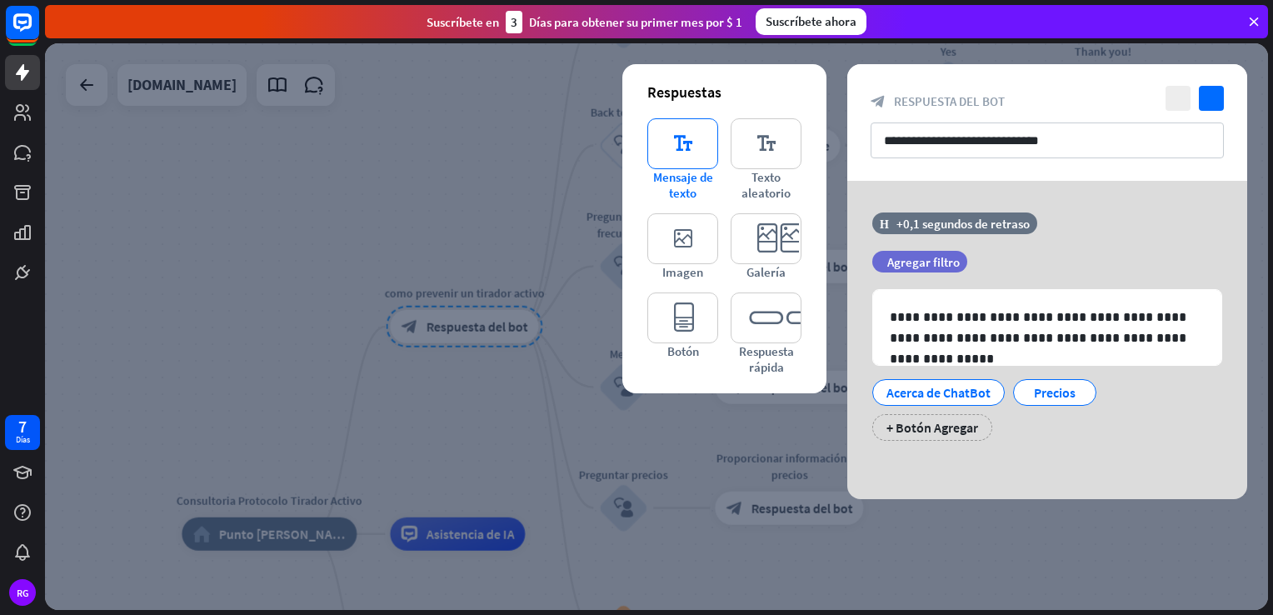
click at [686, 152] on icon "editor_text" at bounding box center [683, 143] width 71 height 51
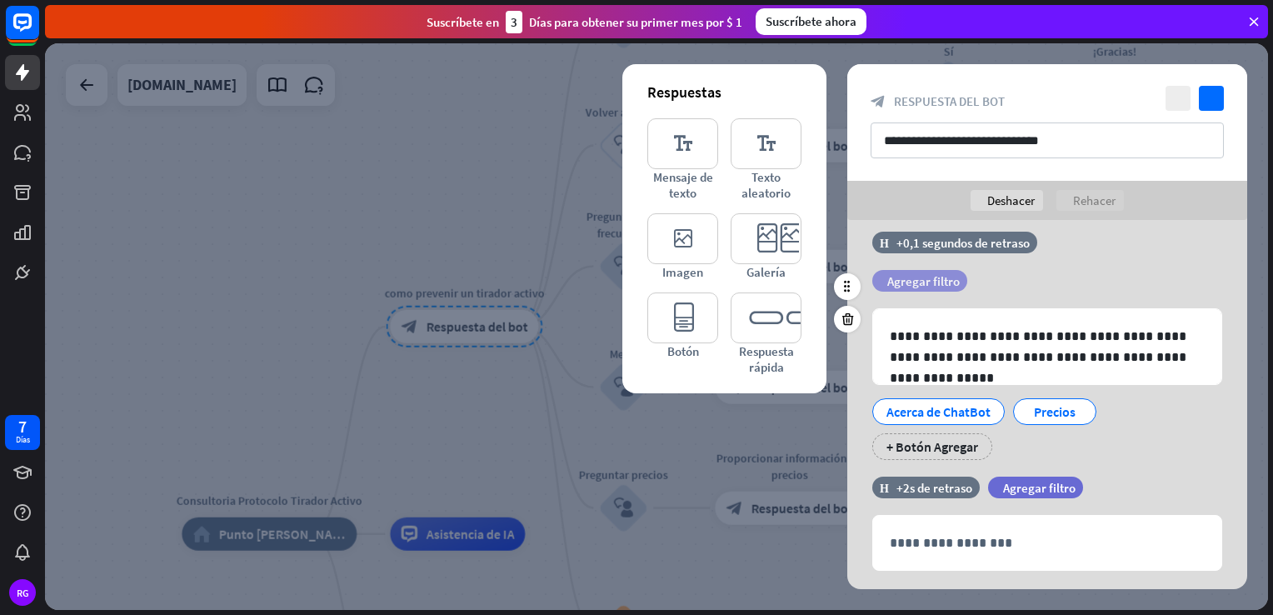
scroll to position [20, 0]
click at [960, 273] on span "Agregar filtro" at bounding box center [924, 281] width 73 height 16
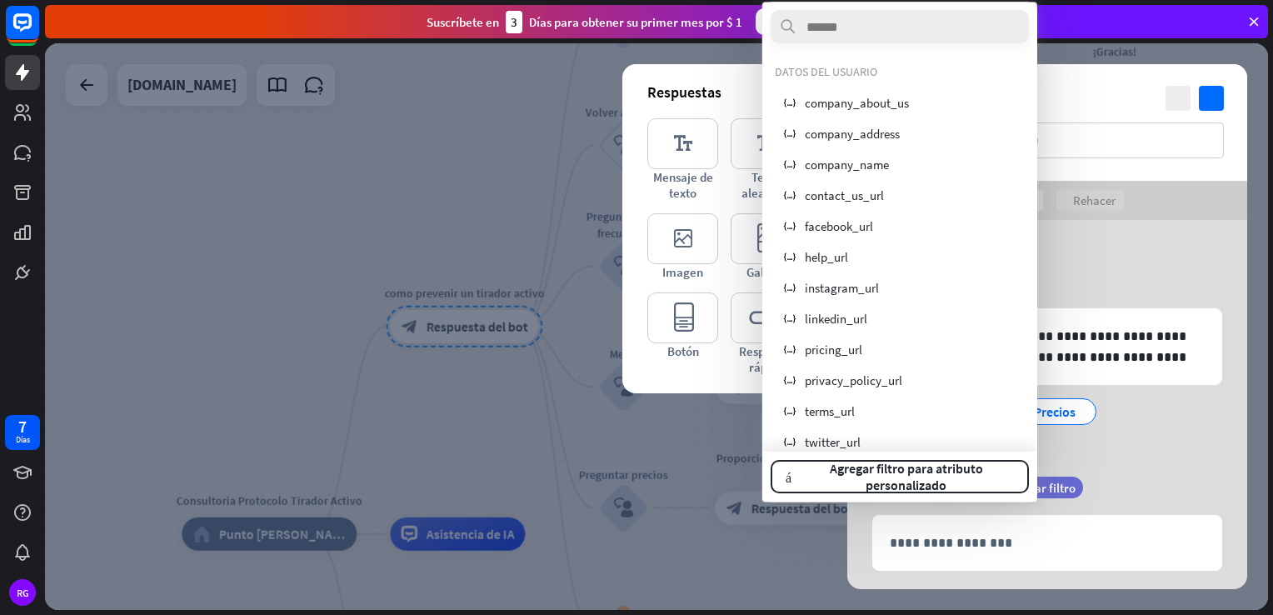
click at [1131, 390] on div "Acerca de ChatBot Precios + Botón Agregar" at bounding box center [1043, 425] width 350 height 70
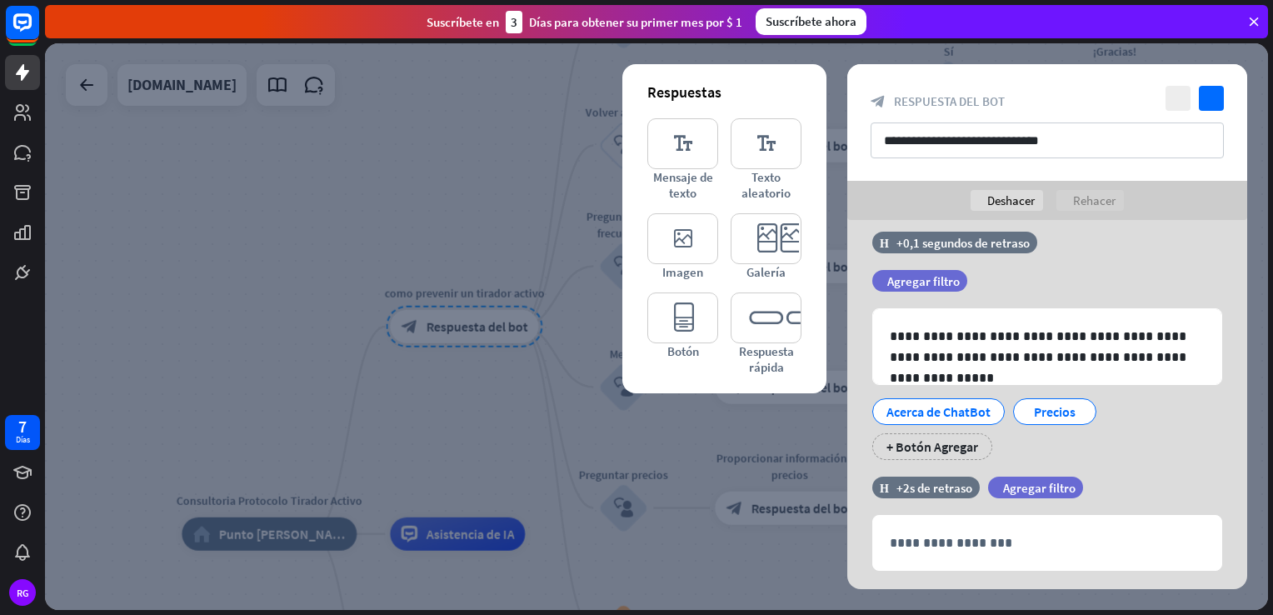
click at [467, 170] on div at bounding box center [656, 326] width 1223 height 567
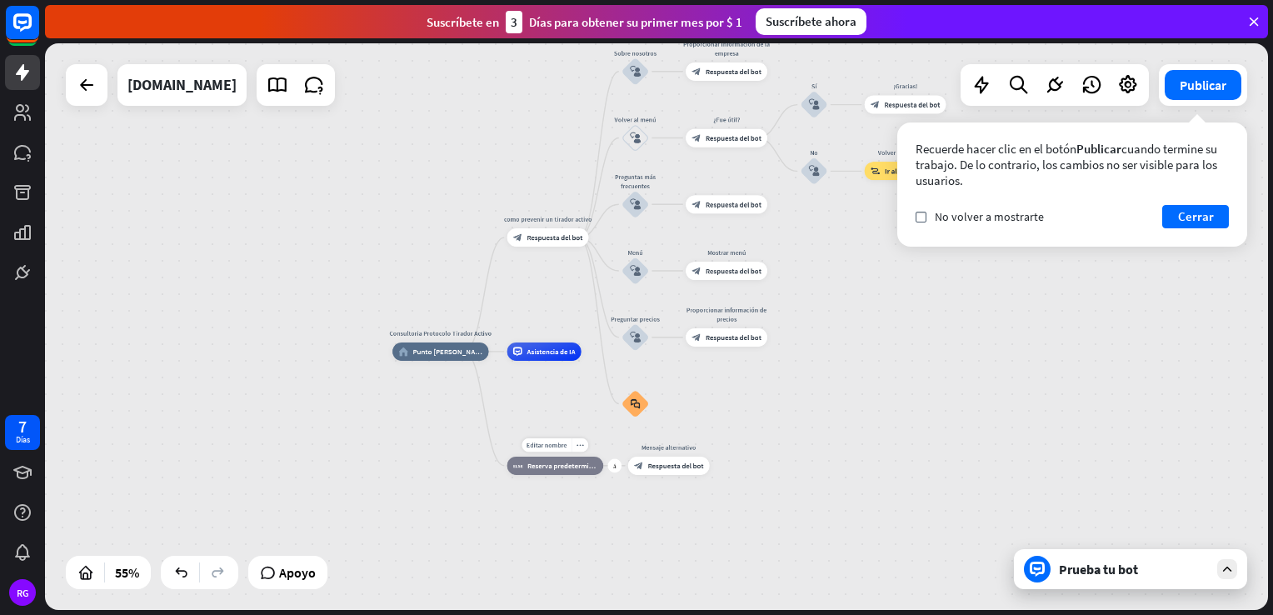
click at [560, 457] on div "Editar nombre more_horiz más block_fallback Reserva predeterminada" at bounding box center [556, 466] width 97 height 18
click at [560, 444] on span "Editar nombre" at bounding box center [547, 445] width 40 height 8
type input "**********"
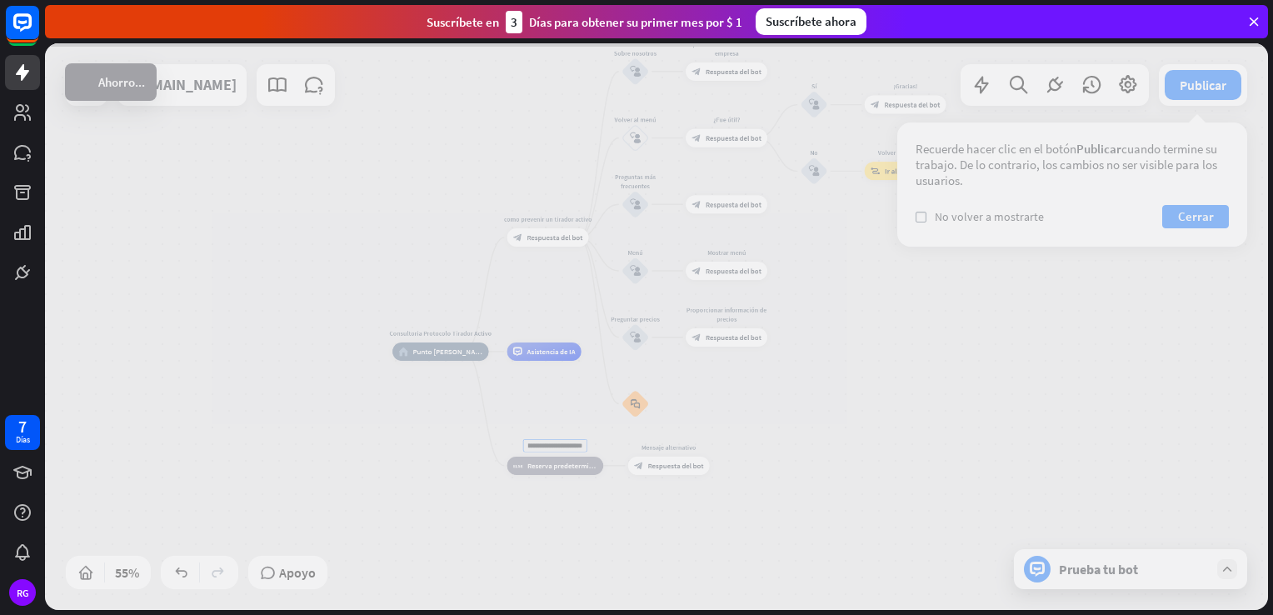
scroll to position [0, 0]
click at [579, 543] on div "Consultoria Protocolo Tirador Activo home_2 Punto [PERSON_NAME] como prevenir u…" at bounding box center [656, 326] width 1223 height 567
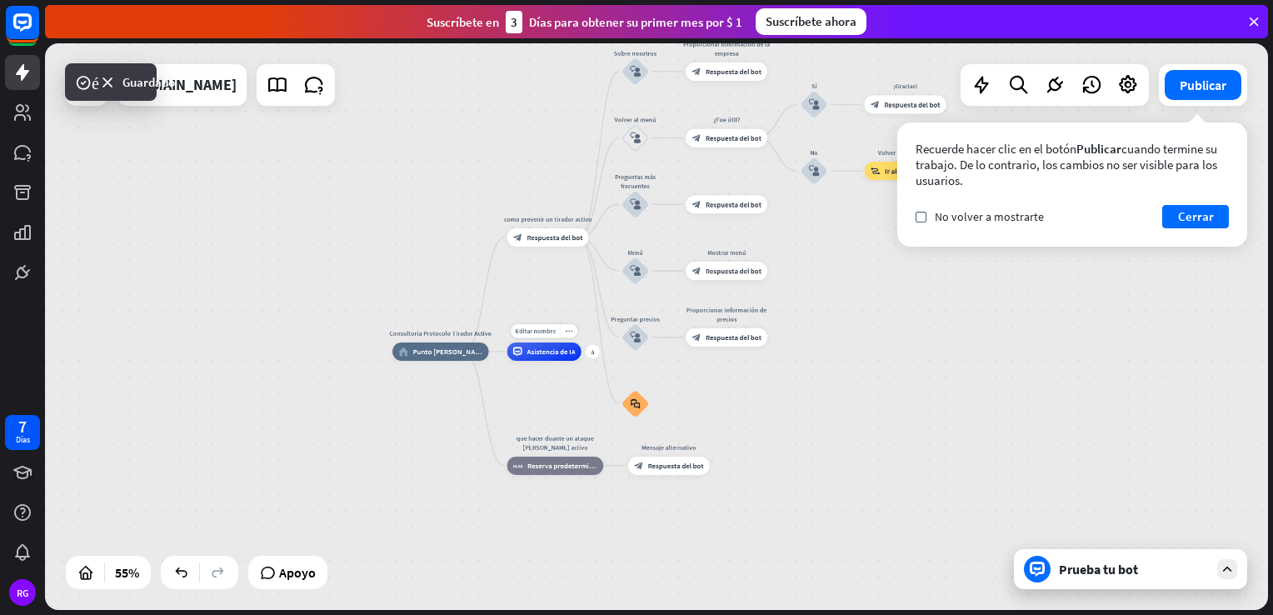
click at [536, 361] on div "Editar nombre more_horiz más Asistencia de IA" at bounding box center [545, 352] width 74 height 18
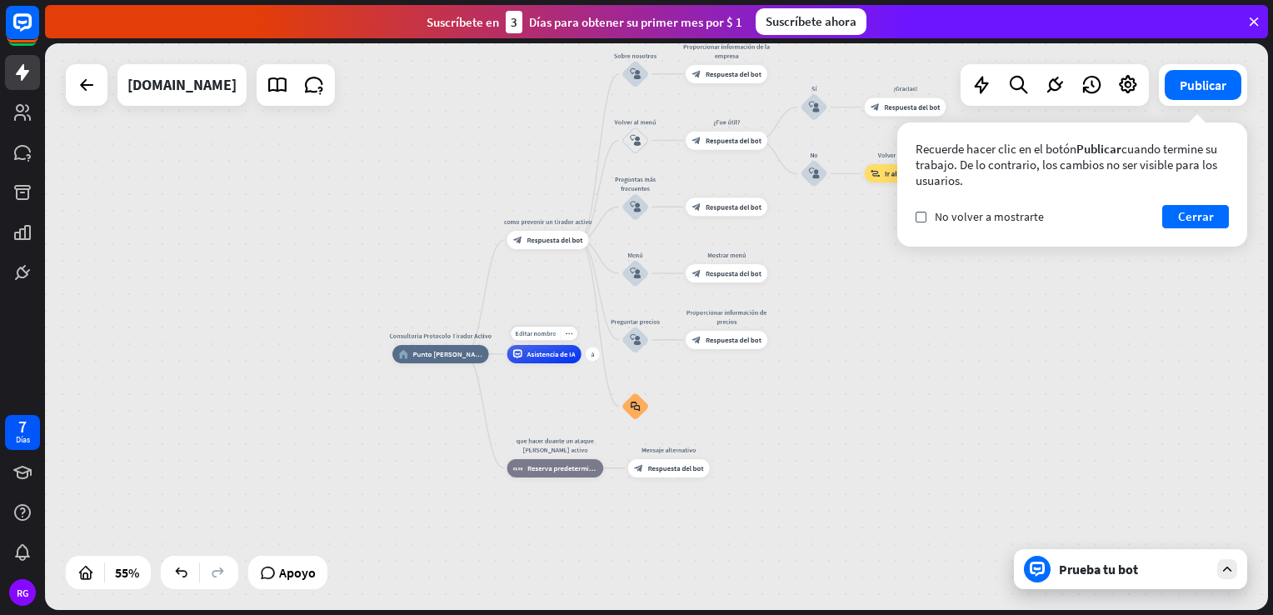
click at [546, 363] on div "Editar nombre more_horiz más Asistencia de IA" at bounding box center [545, 354] width 74 height 18
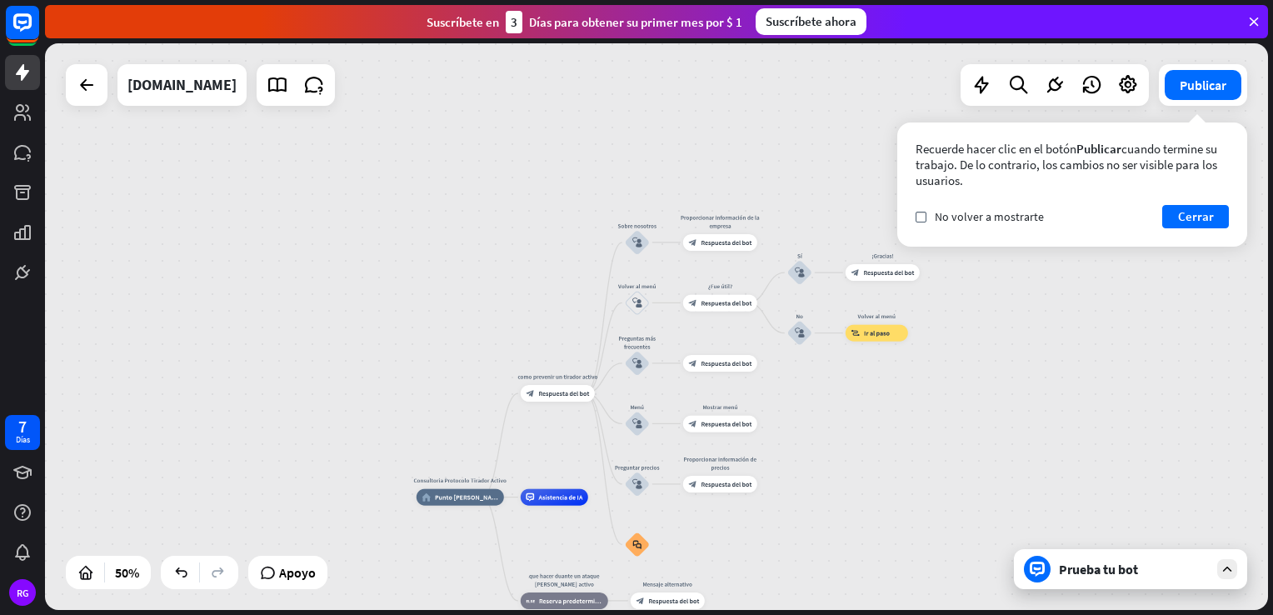
drag, startPoint x: 796, startPoint y: 263, endPoint x: 810, endPoint y: 417, distance: 154.0
click at [810, 417] on div "Consultoria Protocolo Tirador Activo home_2 Punto [PERSON_NAME] como prevenir u…" at bounding box center [656, 326] width 1223 height 567
click at [714, 251] on div "Editar nombre more_horiz más block_bot_response Respuesta del bot" at bounding box center [720, 242] width 74 height 17
click at [728, 225] on span "Editar nombre" at bounding box center [712, 224] width 37 height 8
type input "*"
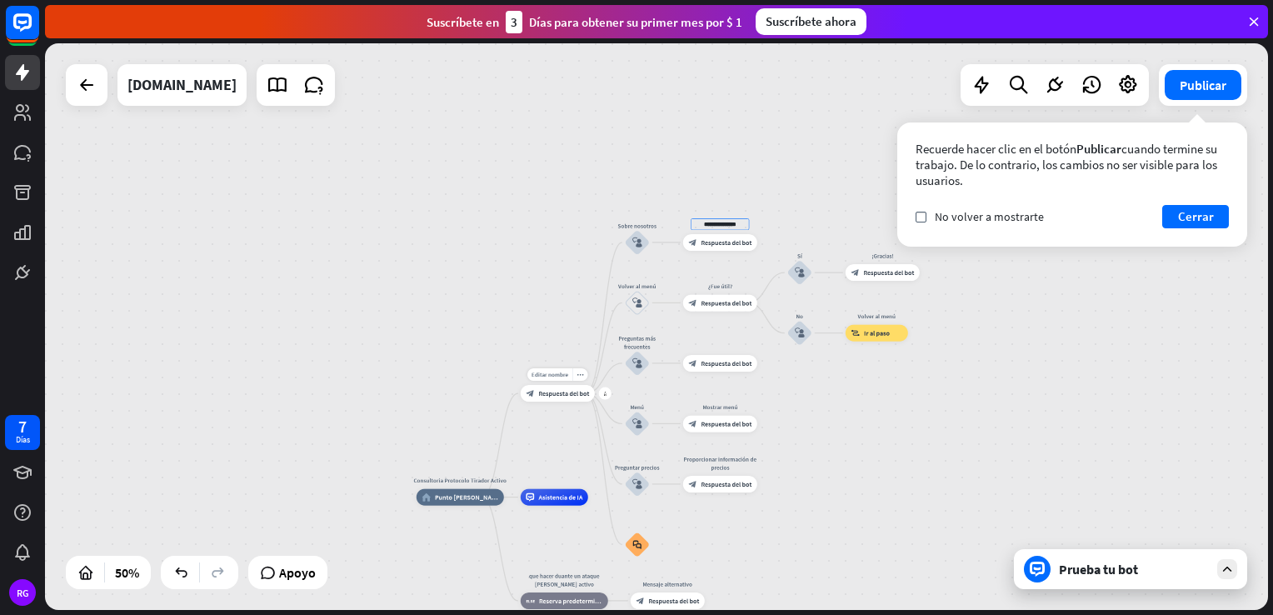
type input "**********"
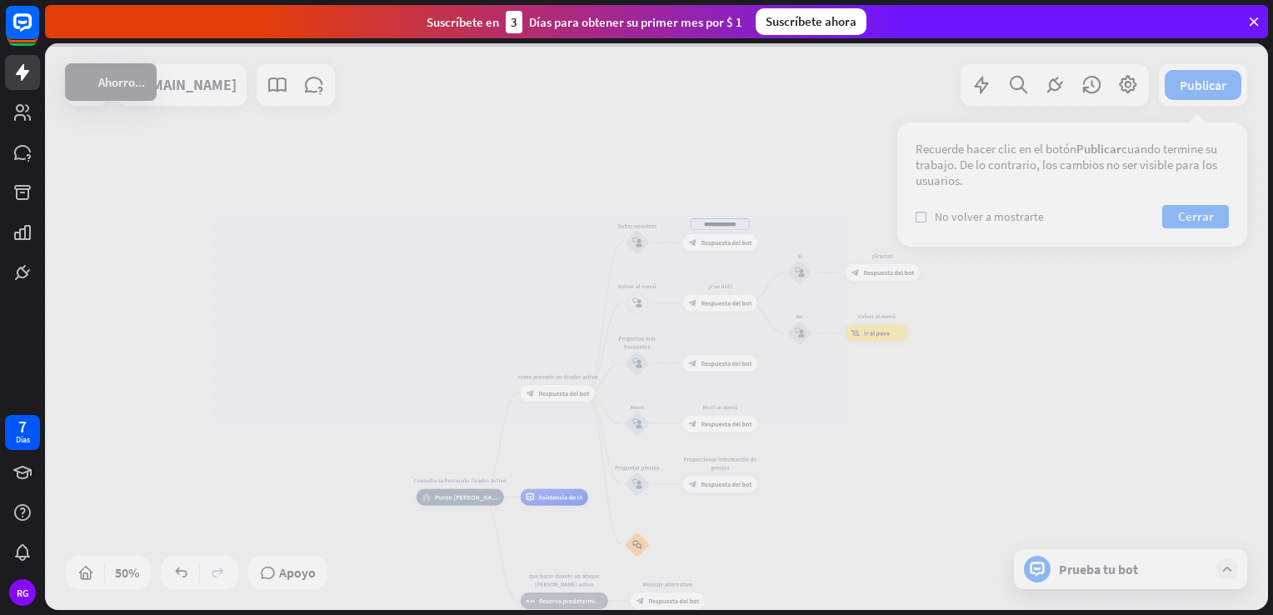
click at [545, 397] on div "**********" at bounding box center [656, 326] width 1223 height 567
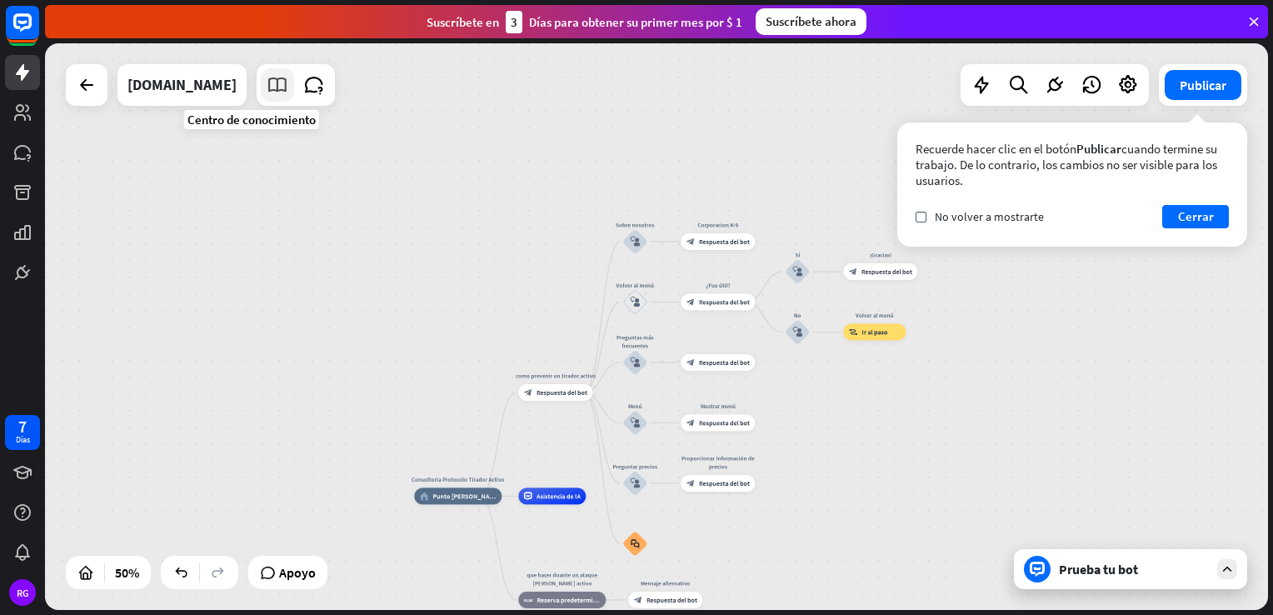
click at [267, 95] on icon at bounding box center [278, 85] width 22 height 22
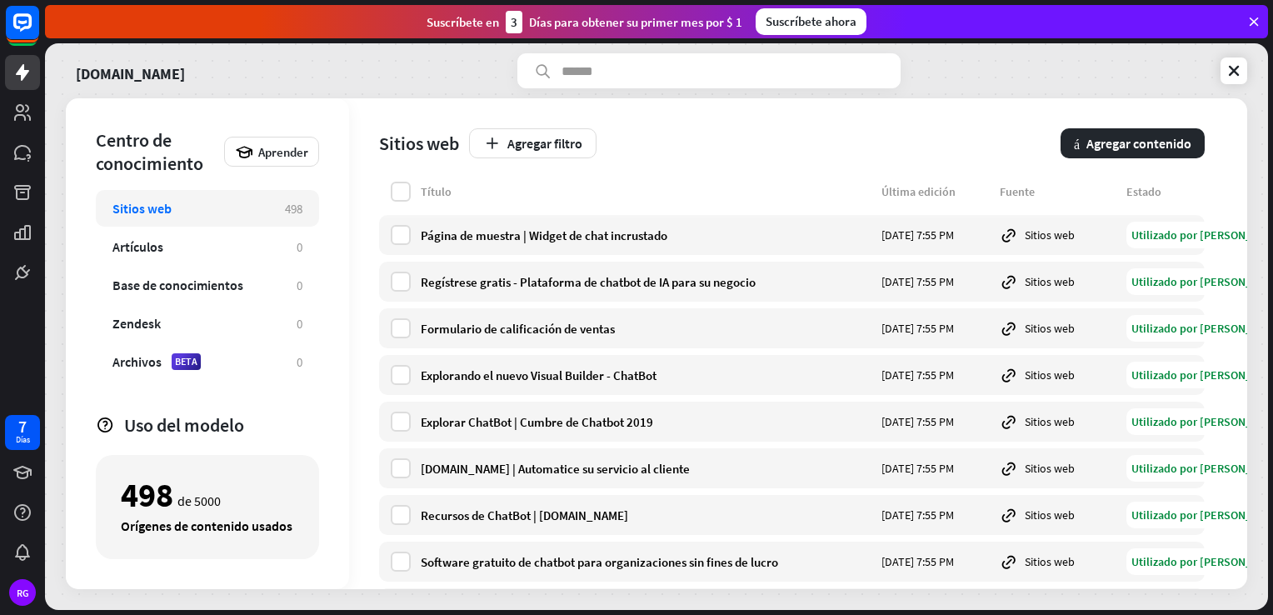
click at [415, 190] on div "Título Última edición Fuente Estado" at bounding box center [792, 195] width 826 height 27
click at [396, 193] on label at bounding box center [401, 192] width 20 height 20
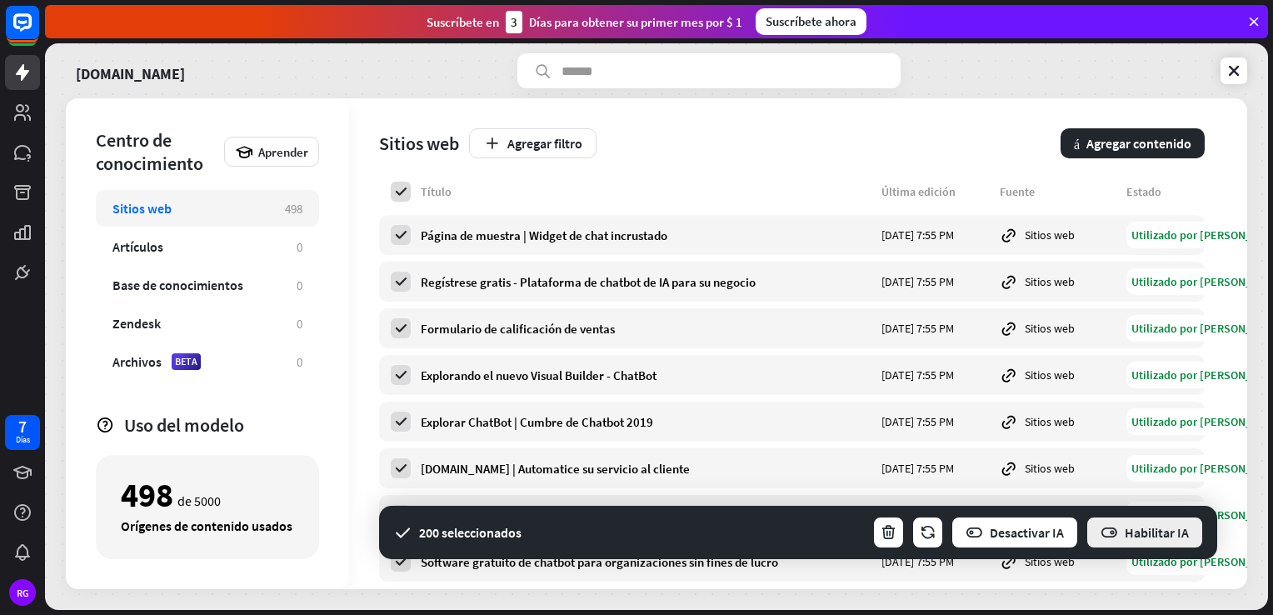
click at [1114, 528] on icon "button" at bounding box center [1110, 533] width 18 height 18
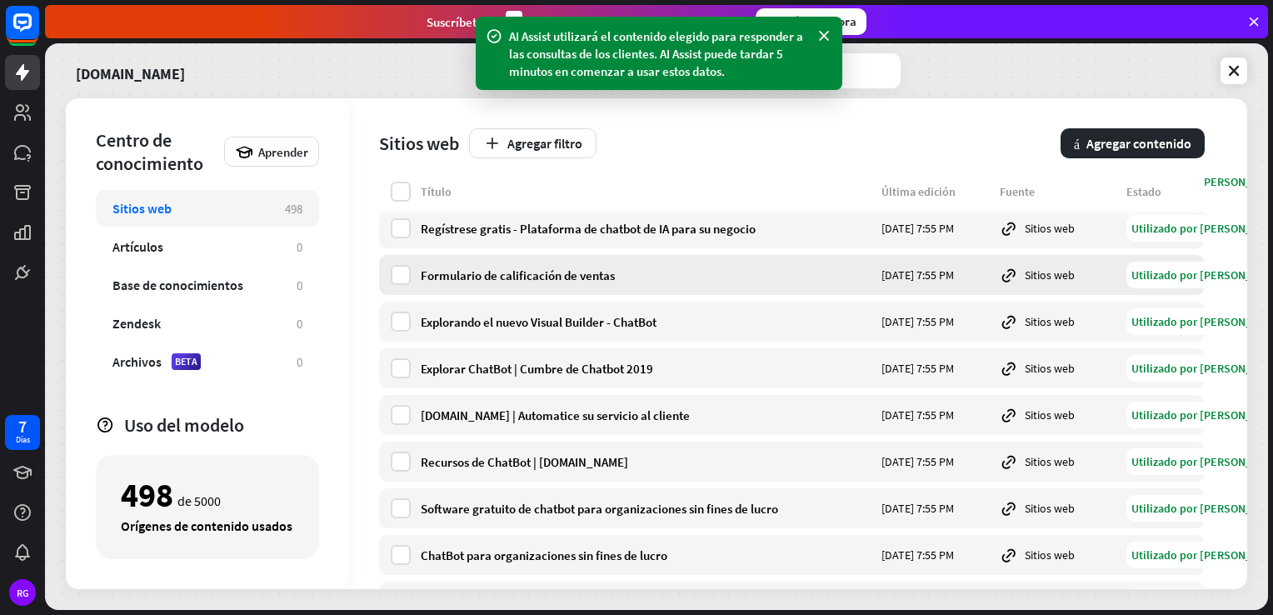
scroll to position [167, 0]
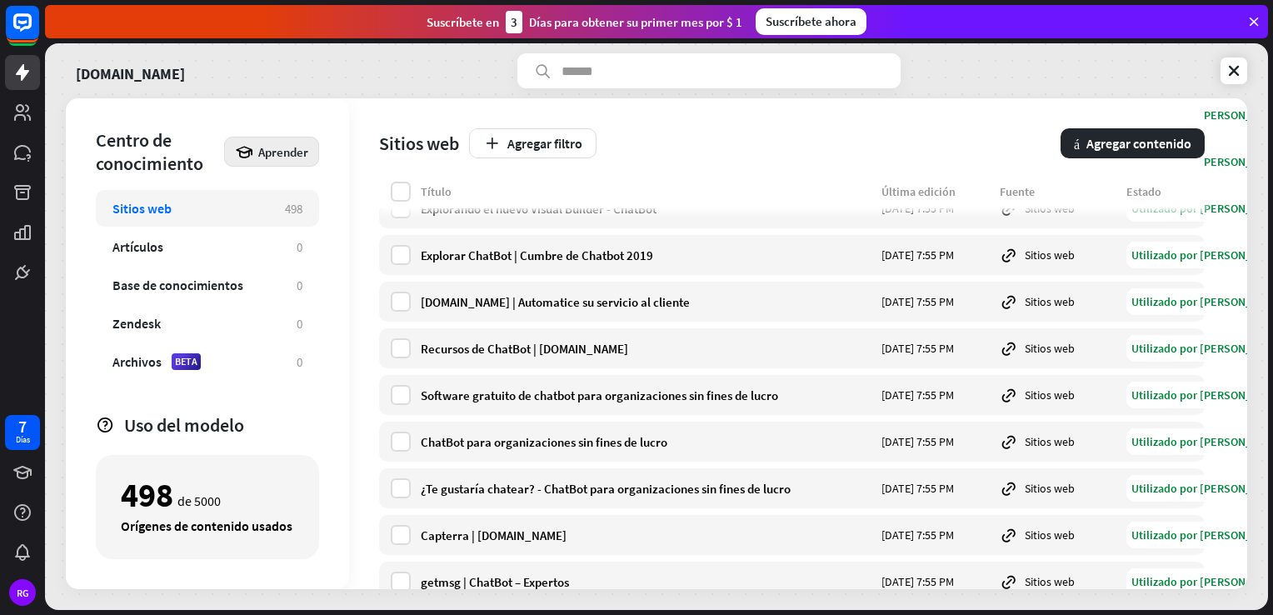
click at [256, 157] on div "Aprender" at bounding box center [271, 152] width 95 height 30
click at [400, 357] on label at bounding box center [401, 348] width 20 height 20
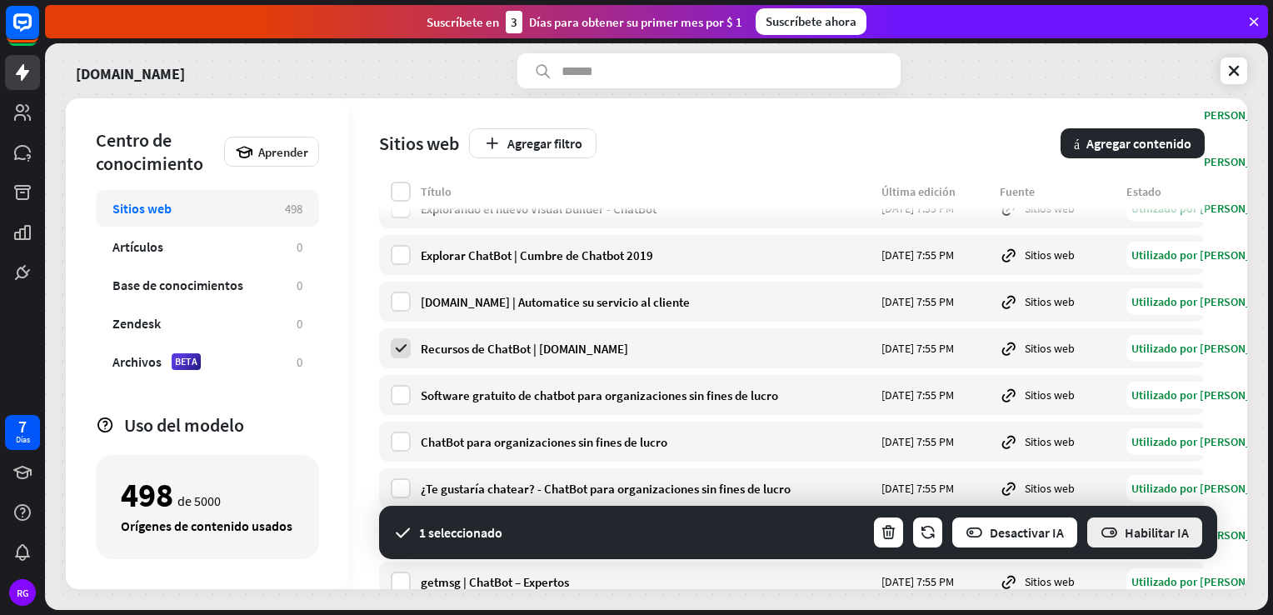
click at [1137, 533] on font "Habilitar IA" at bounding box center [1157, 532] width 64 height 17
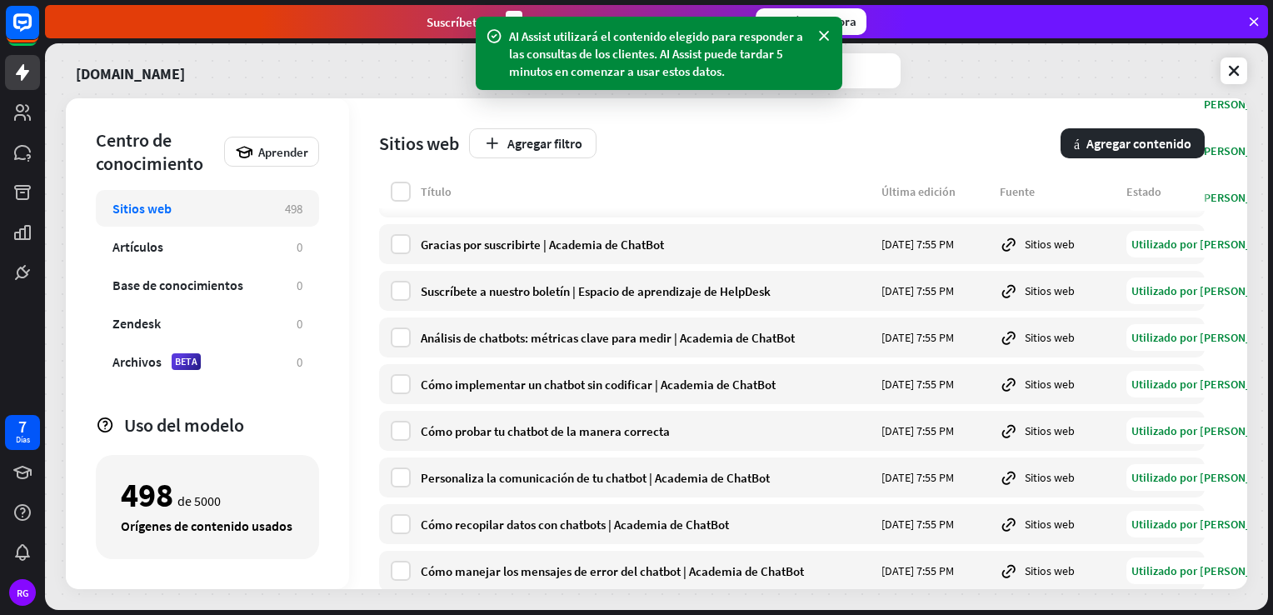
scroll to position [2084, 0]
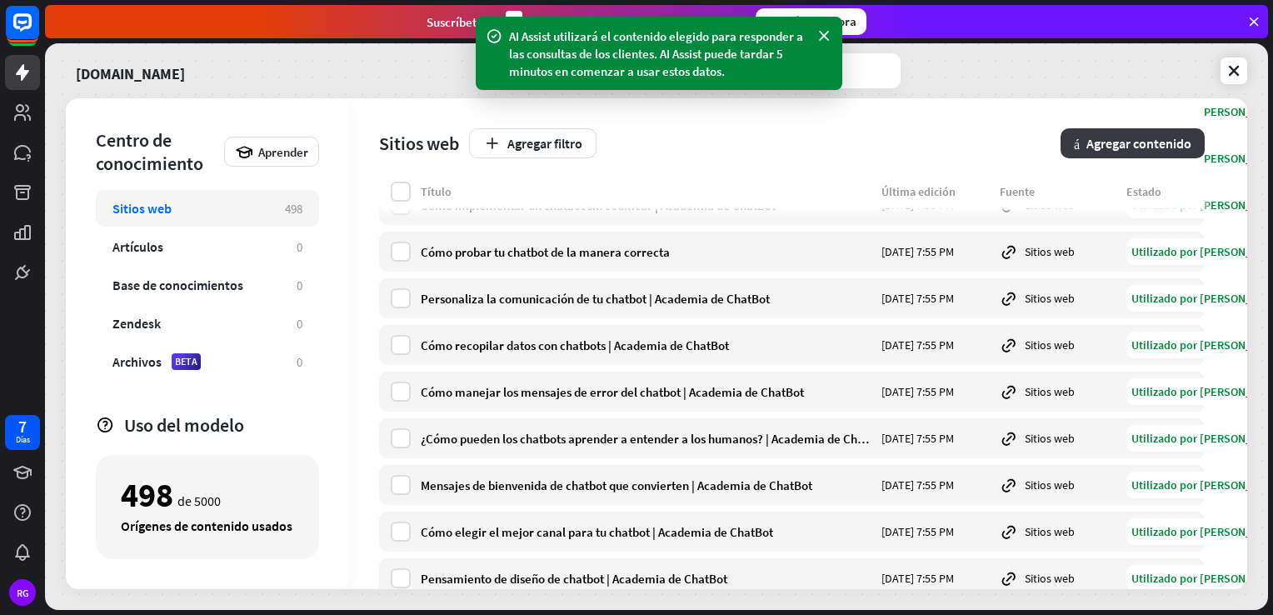
click at [1126, 147] on font "Agregar contenido" at bounding box center [1139, 143] width 105 height 17
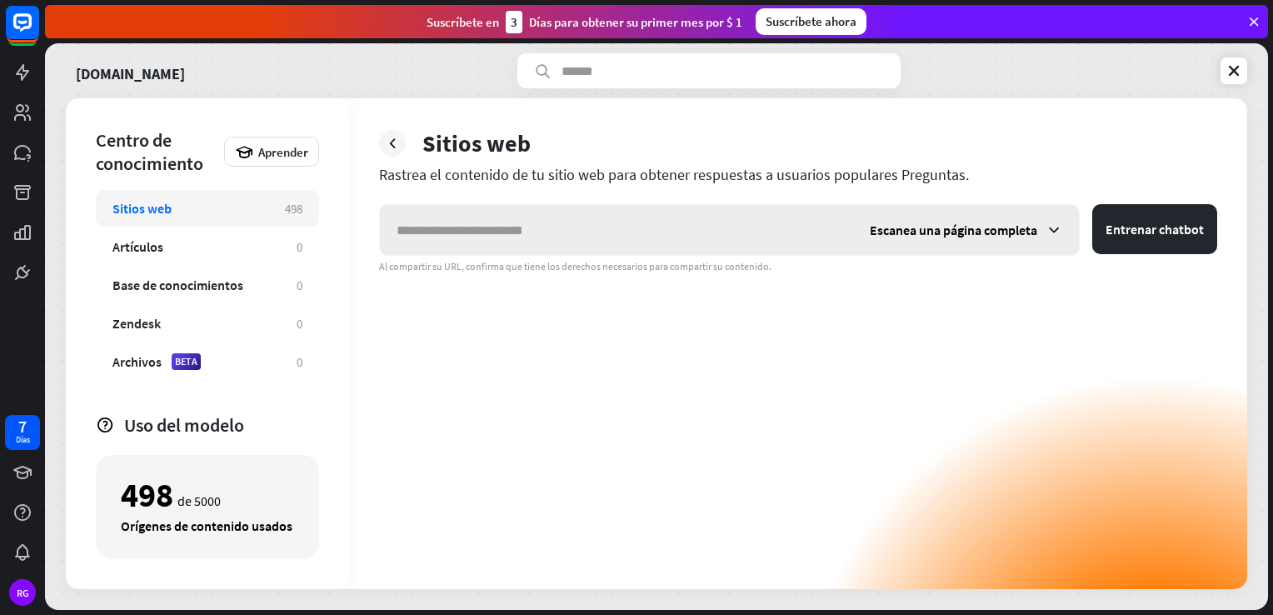
click at [463, 224] on input "text" at bounding box center [616, 230] width 473 height 50
type input "**********"
click at [1146, 229] on font "Entrenar chatbot" at bounding box center [1155, 229] width 98 height 17
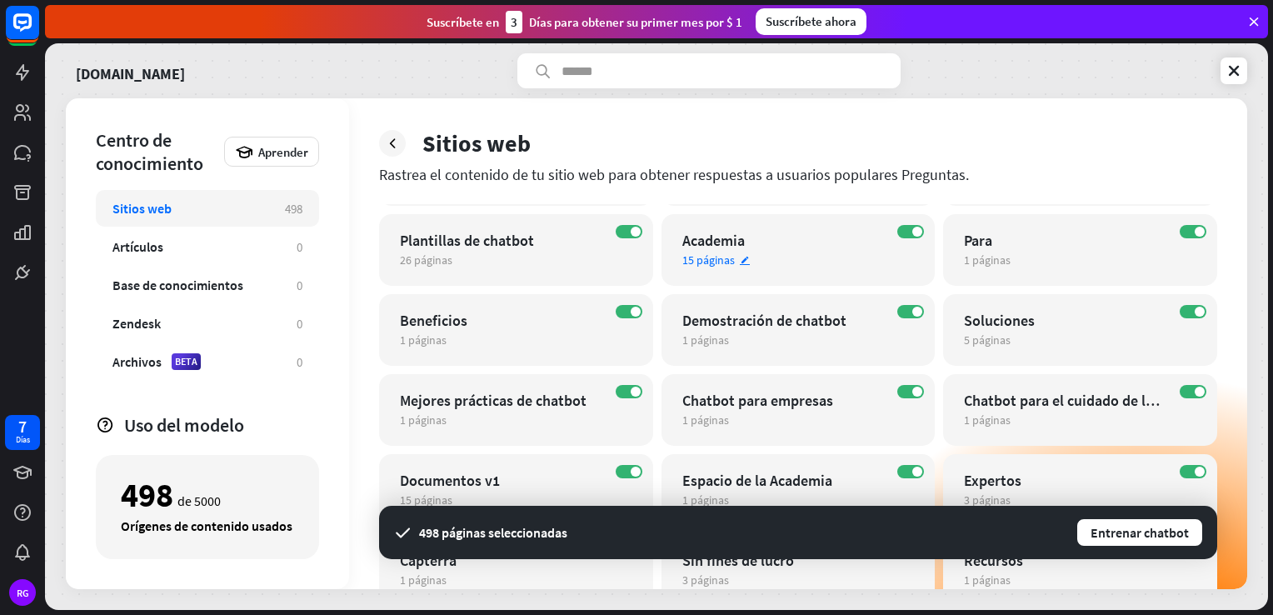
scroll to position [333, 0]
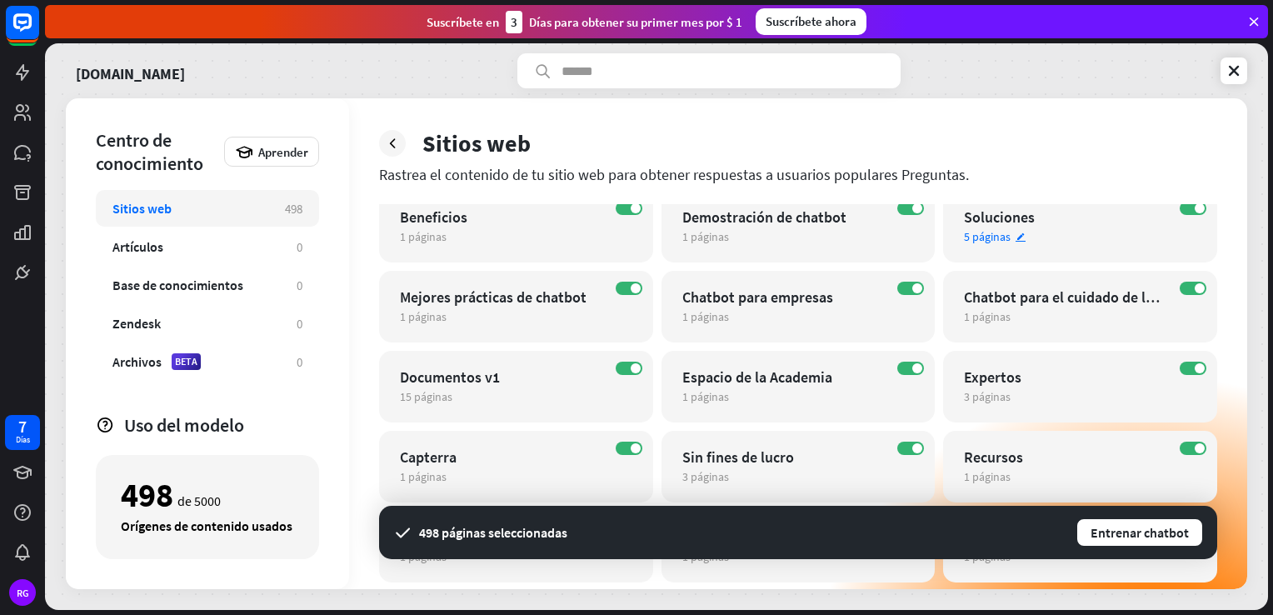
click at [1022, 234] on icon "editar" at bounding box center [1021, 237] width 12 height 11
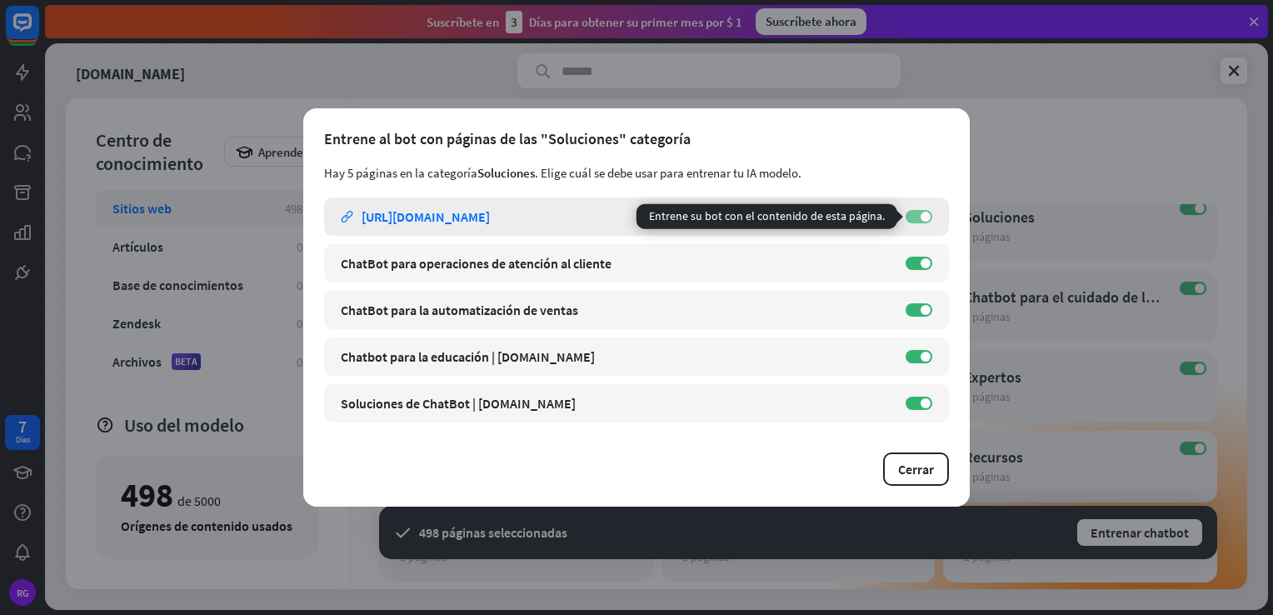
click at [917, 214] on label "EN" at bounding box center [919, 216] width 27 height 13
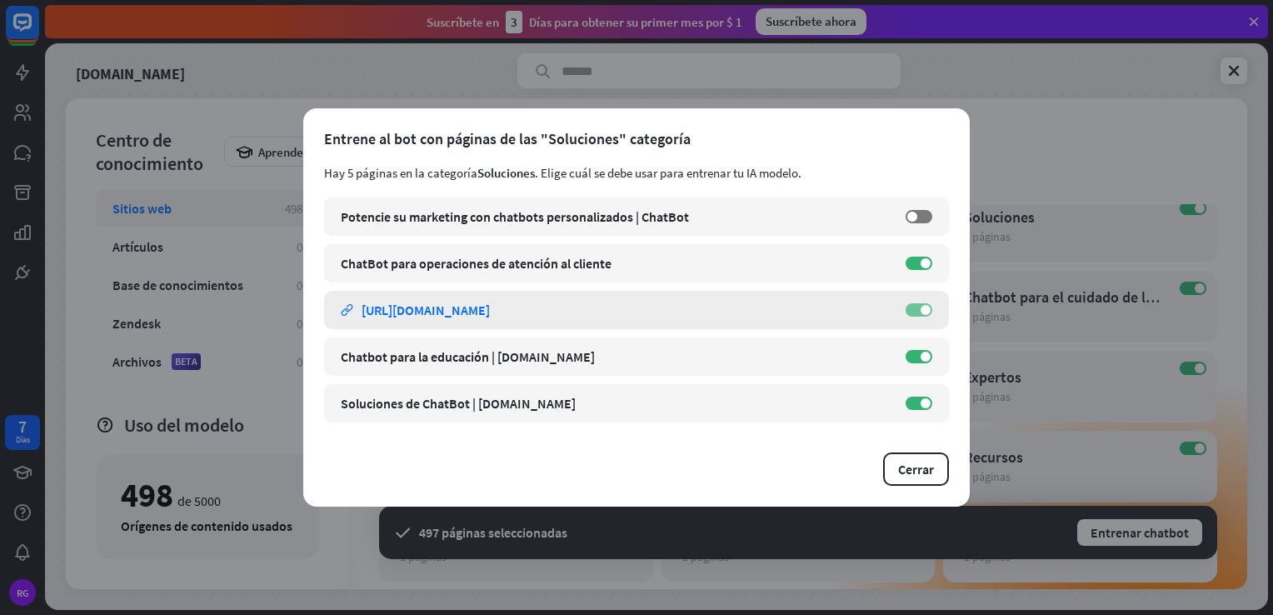
click at [915, 304] on label "EN" at bounding box center [919, 309] width 27 height 13
drag, startPoint x: 913, startPoint y: 356, endPoint x: 923, endPoint y: 387, distance: 32.4
click at [915, 358] on label "EN" at bounding box center [919, 356] width 27 height 13
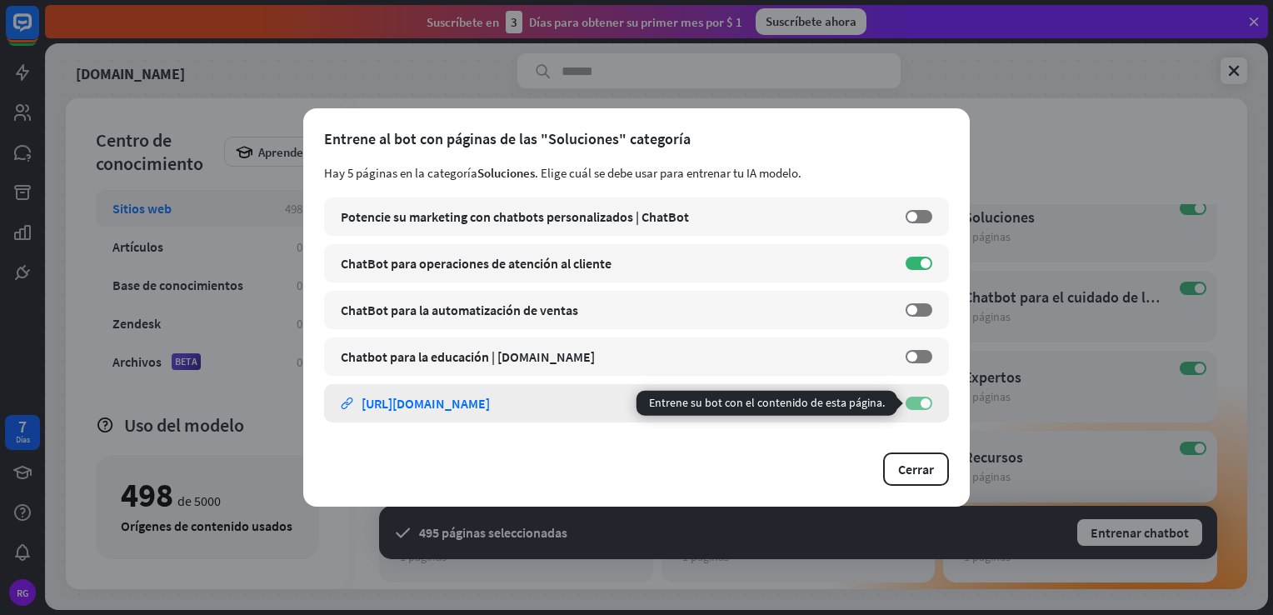
click at [922, 399] on span at bounding box center [926, 403] width 10 height 10
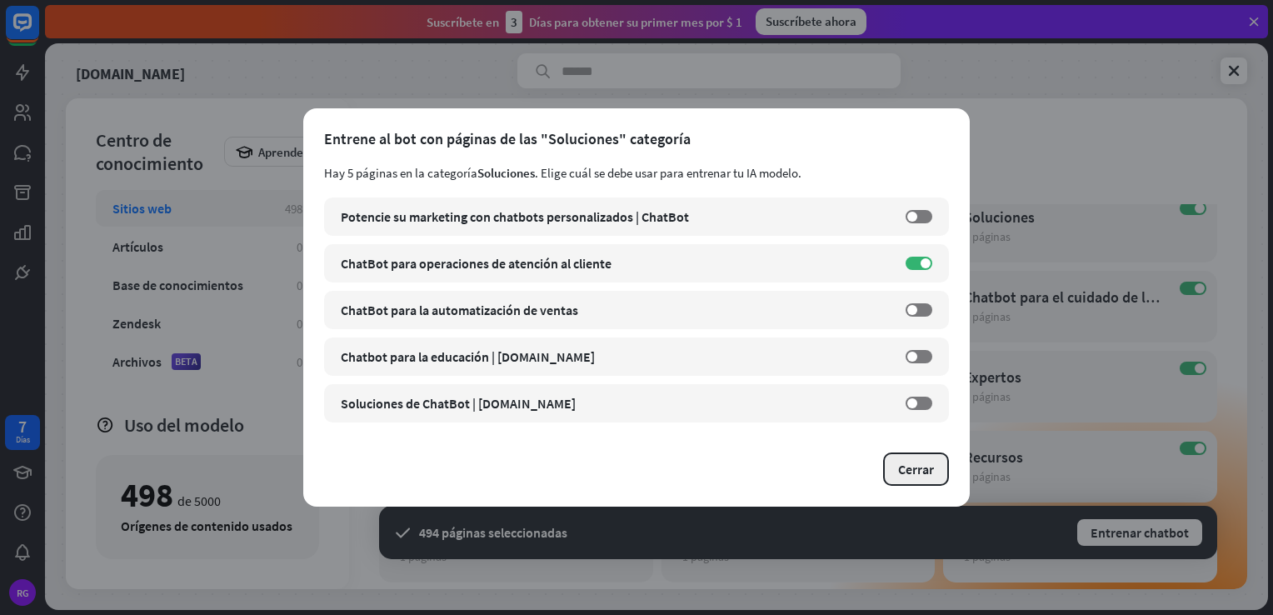
click at [918, 472] on font "Cerrar" at bounding box center [916, 469] width 36 height 17
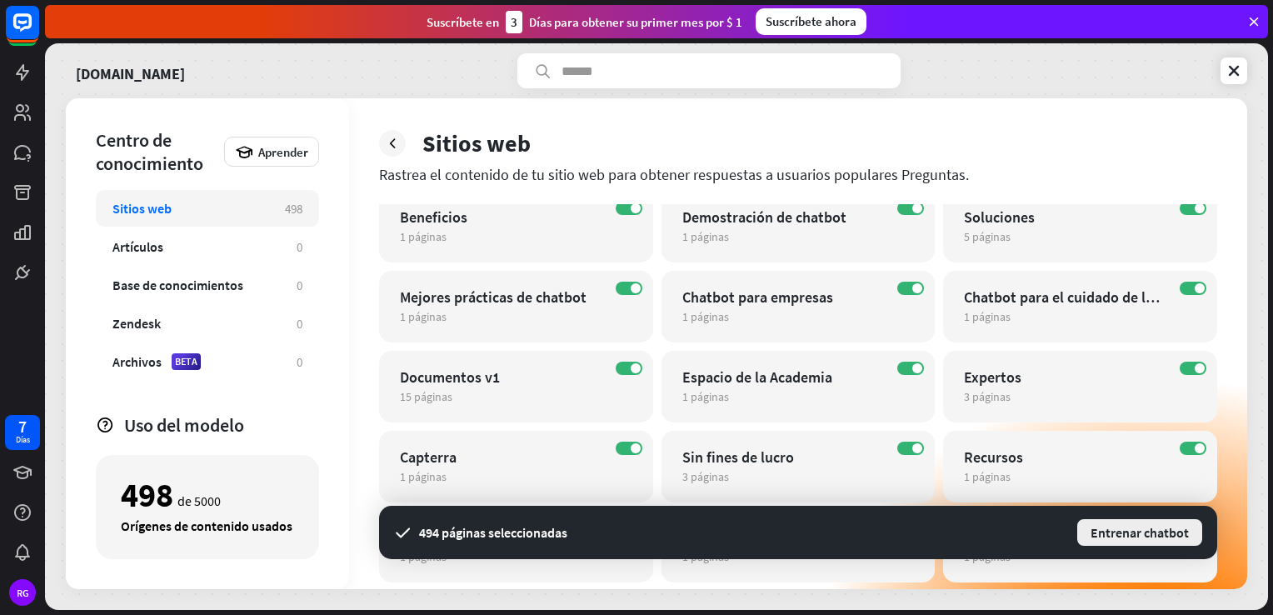
click at [1125, 531] on font "Entrenar chatbot" at bounding box center [1140, 532] width 98 height 17
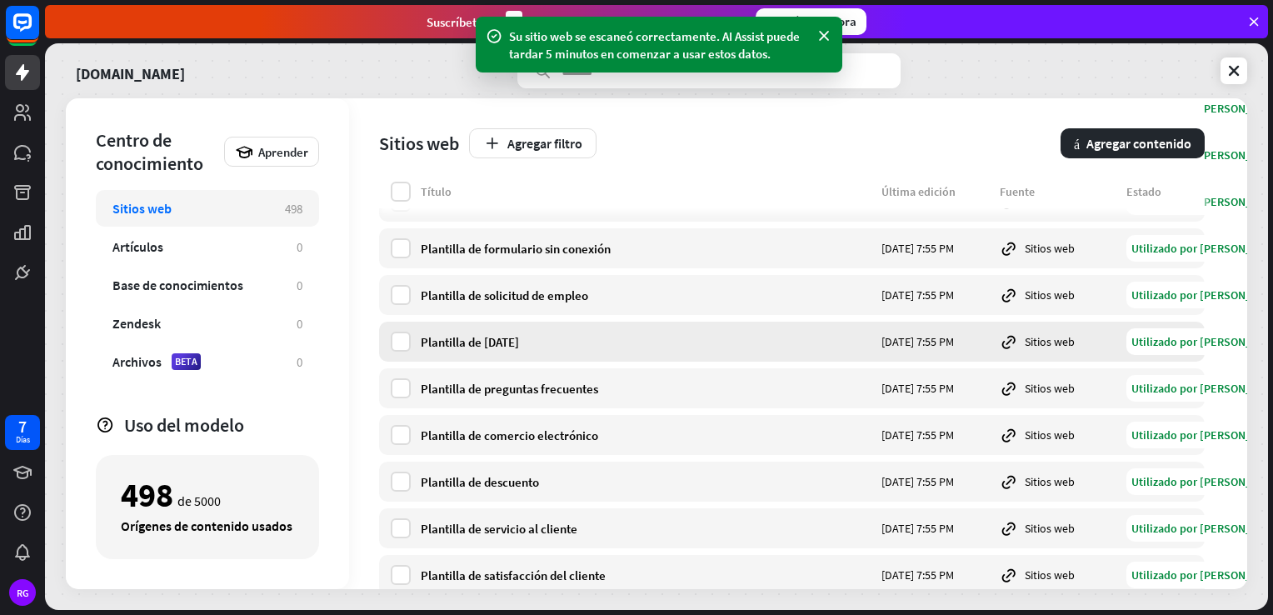
scroll to position [3084, 0]
